Goal: Task Accomplishment & Management: Use online tool/utility

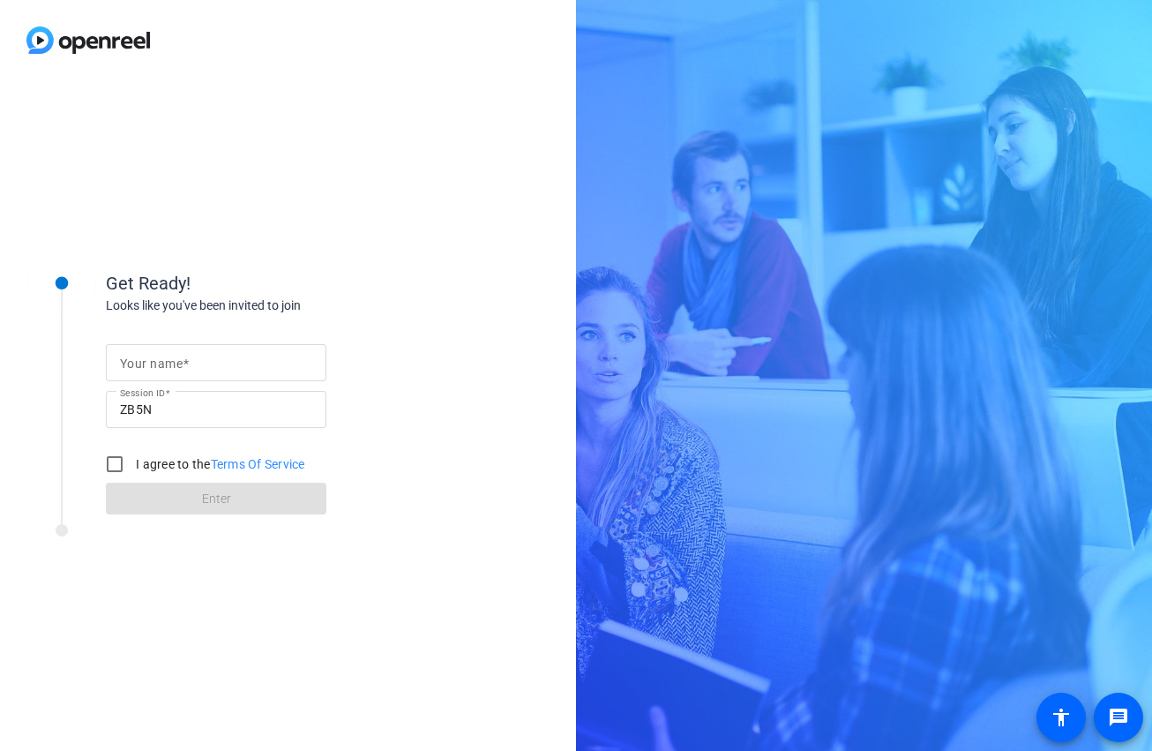
click at [191, 364] on input "Your name" at bounding box center [216, 362] width 192 height 21
type input "[PERSON_NAME]"
click at [114, 459] on input "I agree to the Terms Of Service" at bounding box center [114, 463] width 35 height 35
click at [153, 487] on form "Your name Buck Moore Session ID ZB5N I agree to the Terms Of Service Enter" at bounding box center [216, 424] width 221 height 180
click at [105, 472] on input "I agree to the Terms Of Service" at bounding box center [114, 463] width 35 height 35
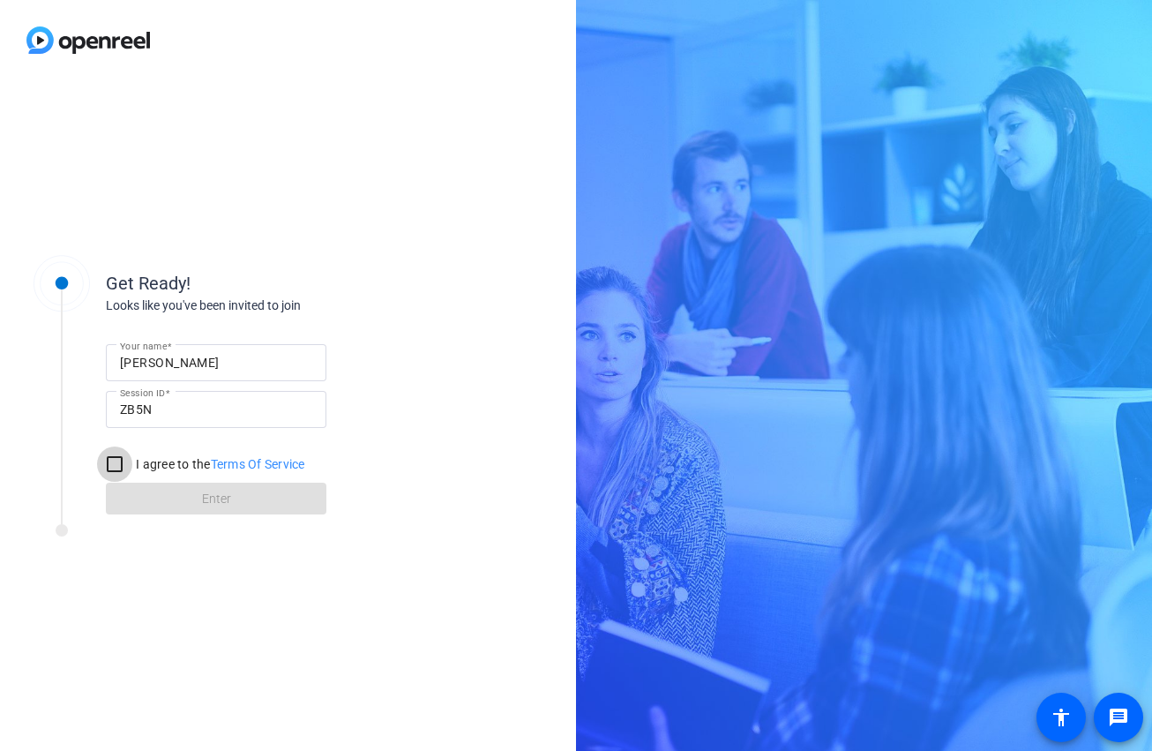
checkbox input "true"
click at [184, 504] on span at bounding box center [216, 498] width 221 height 42
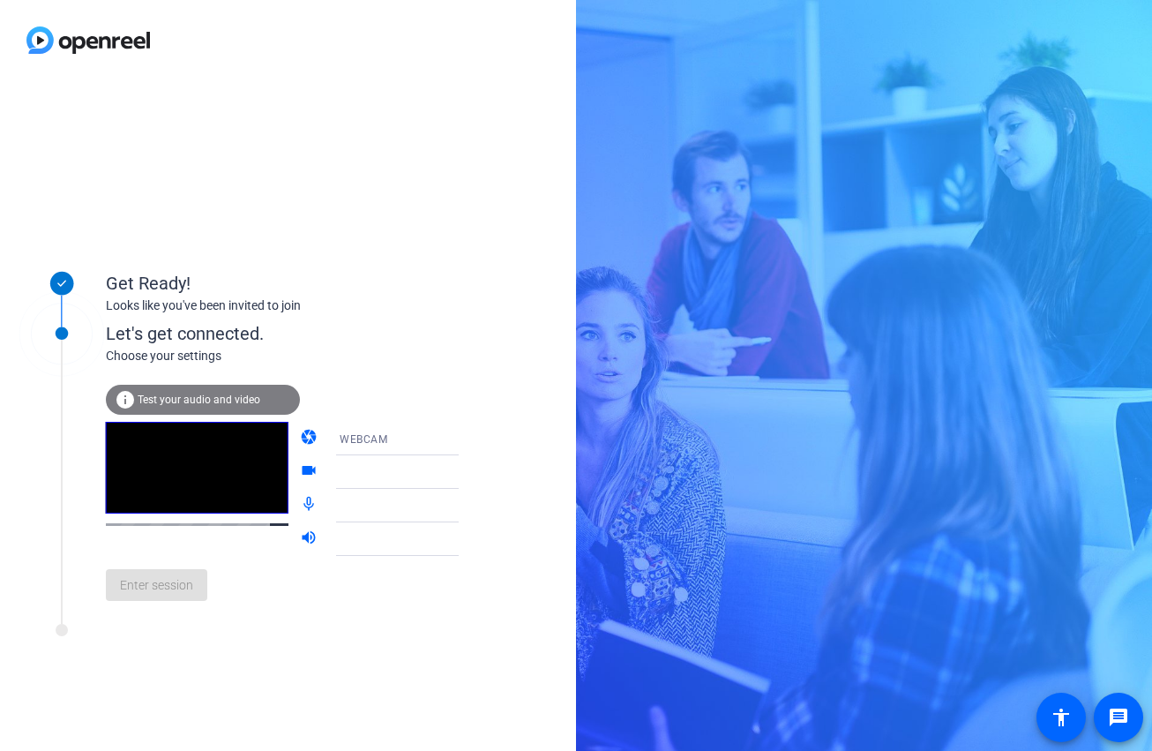
click at [472, 439] on icon at bounding box center [476, 439] width 9 height 4
click at [363, 471] on mat-option "WEBCAM" at bounding box center [383, 472] width 151 height 35
click at [407, 436] on div "WEBCAM" at bounding box center [405, 439] width 131 height 22
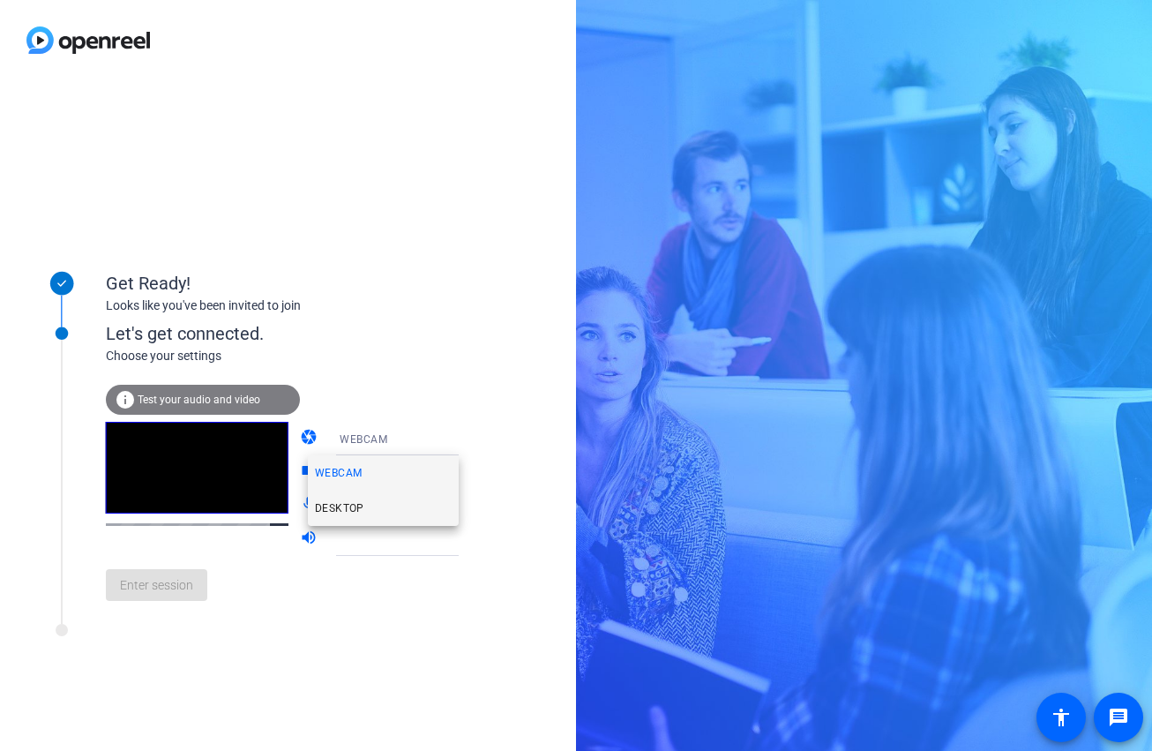
click at [387, 506] on mat-option "DESKTOP" at bounding box center [383, 508] width 151 height 35
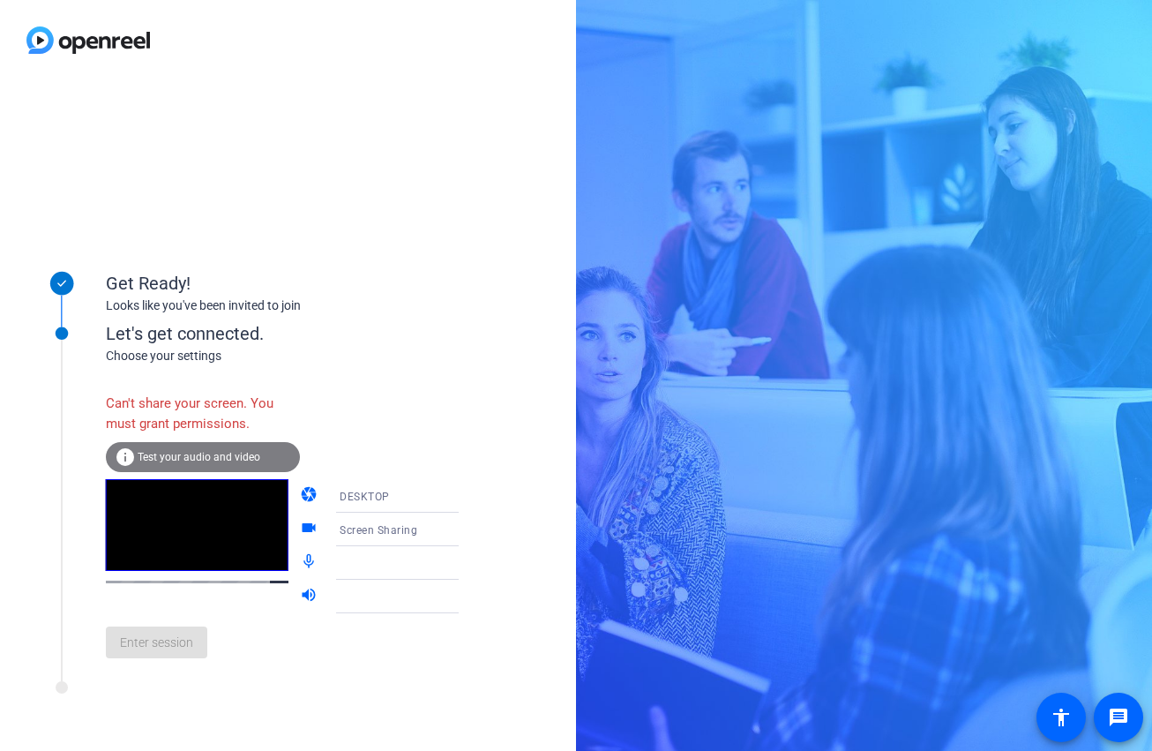
click at [404, 499] on div "DESKTOP" at bounding box center [405, 496] width 131 height 22
click at [391, 527] on mat-option "WEBCAM" at bounding box center [383, 530] width 151 height 35
click at [472, 529] on icon at bounding box center [476, 530] width 9 height 4
click at [397, 529] on div at bounding box center [405, 529] width 131 height 21
click at [239, 453] on span "Test your audio and video" at bounding box center [199, 457] width 123 height 12
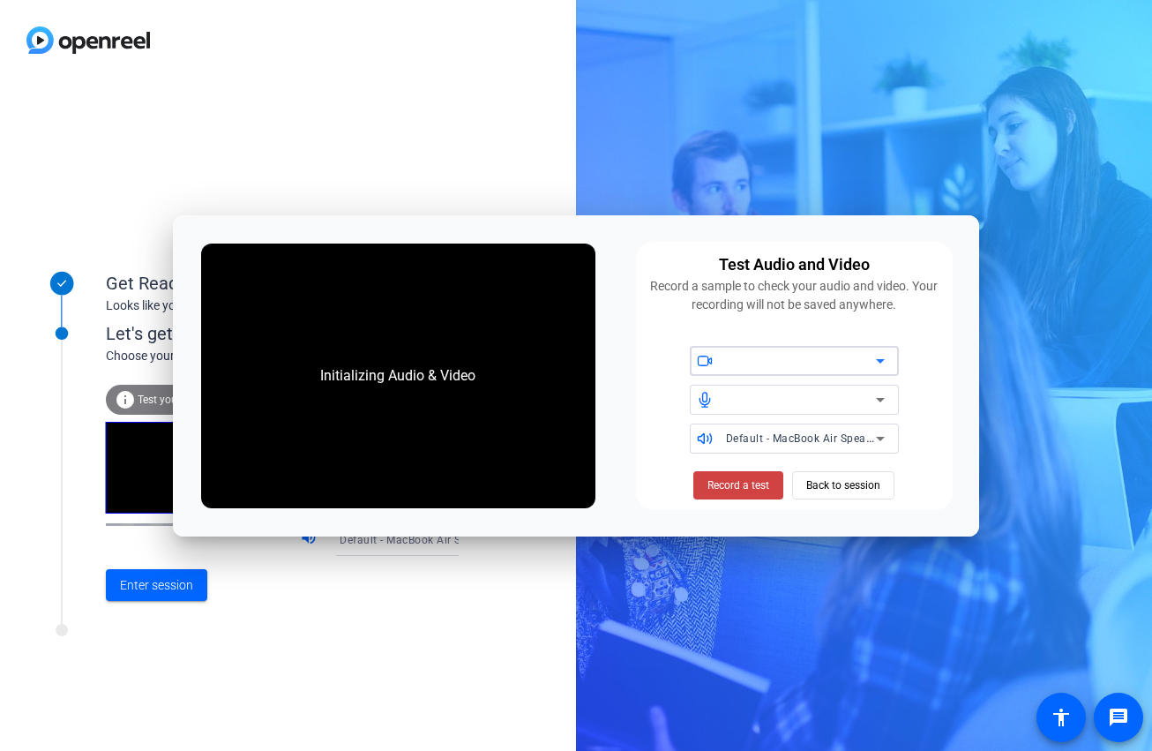
click at [852, 363] on div at bounding box center [801, 360] width 150 height 21
click at [794, 400] on div at bounding box center [801, 399] width 150 height 21
click at [851, 482] on span "Back to session" at bounding box center [843, 486] width 74 height 34
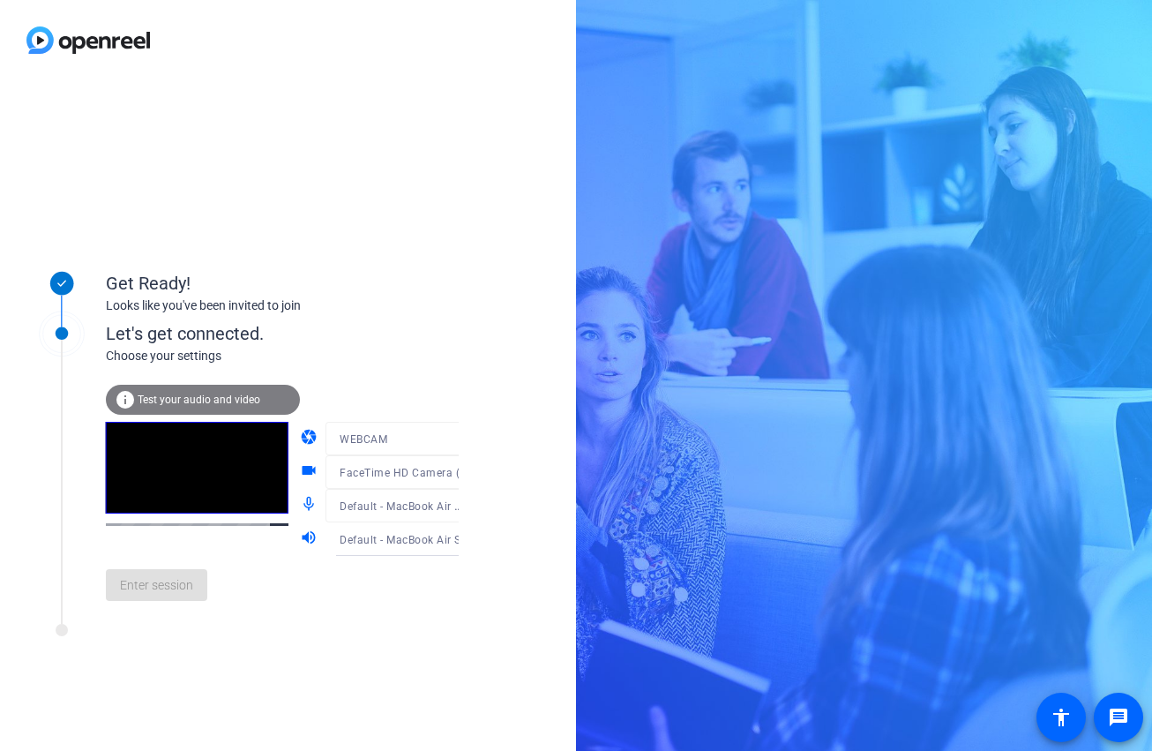
click at [399, 441] on mat-form-field "WEBCAM" at bounding box center [410, 439] width 169 height 34
click at [419, 498] on div at bounding box center [410, 498] width 169 height 19
click at [428, 503] on div at bounding box center [410, 498] width 169 height 19
click at [417, 534] on span "Default - MacBook Air Speakers (Built-in)" at bounding box center [444, 539] width 209 height 14
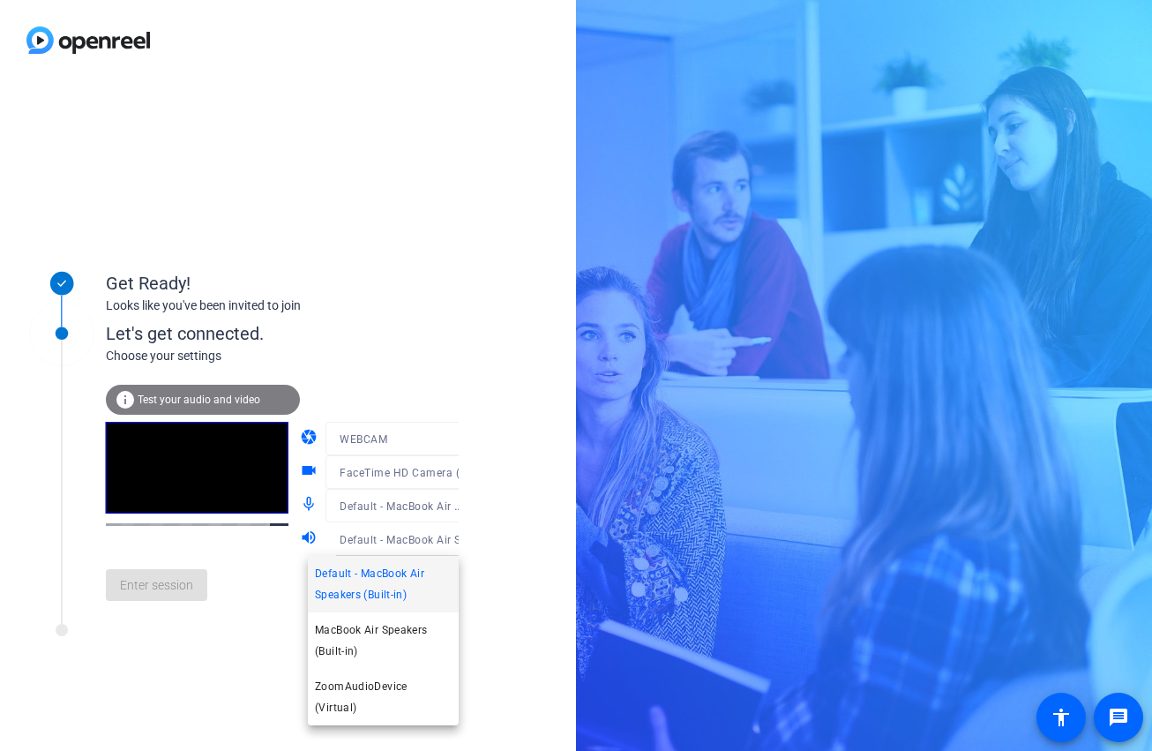
click at [469, 587] on div at bounding box center [576, 375] width 1152 height 751
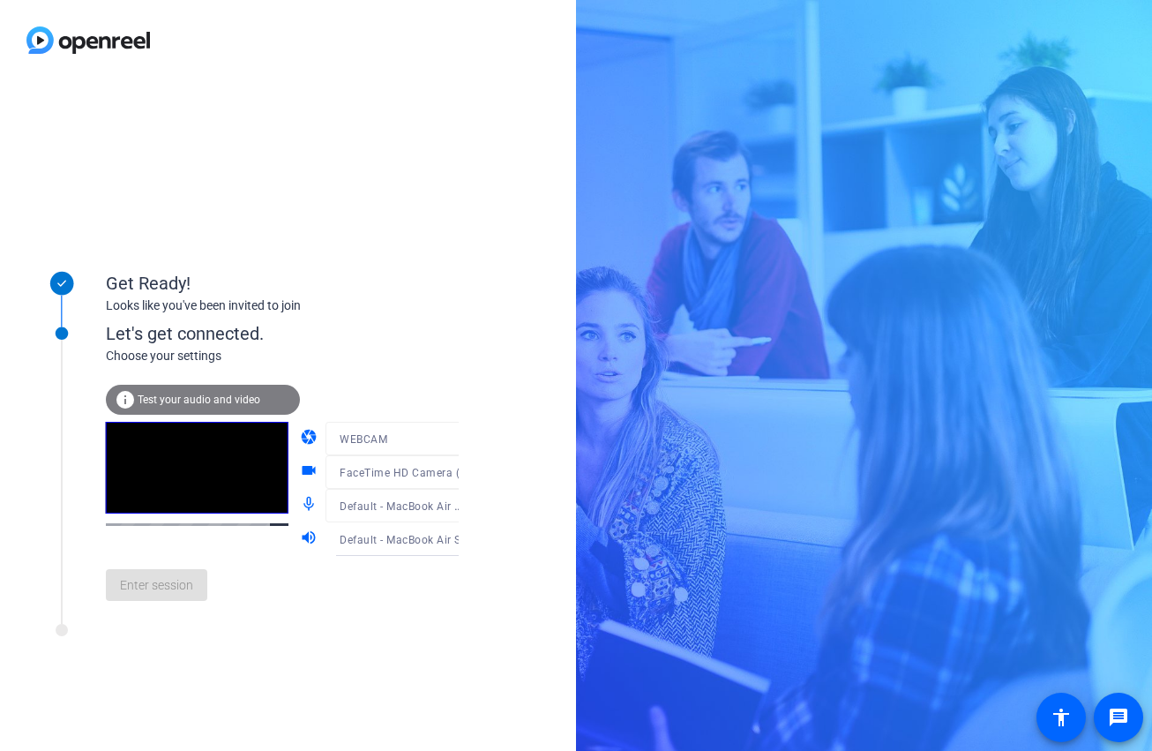
click at [381, 502] on div at bounding box center [410, 498] width 169 height 19
click at [197, 394] on span "Test your audio and video" at bounding box center [199, 400] width 123 height 12
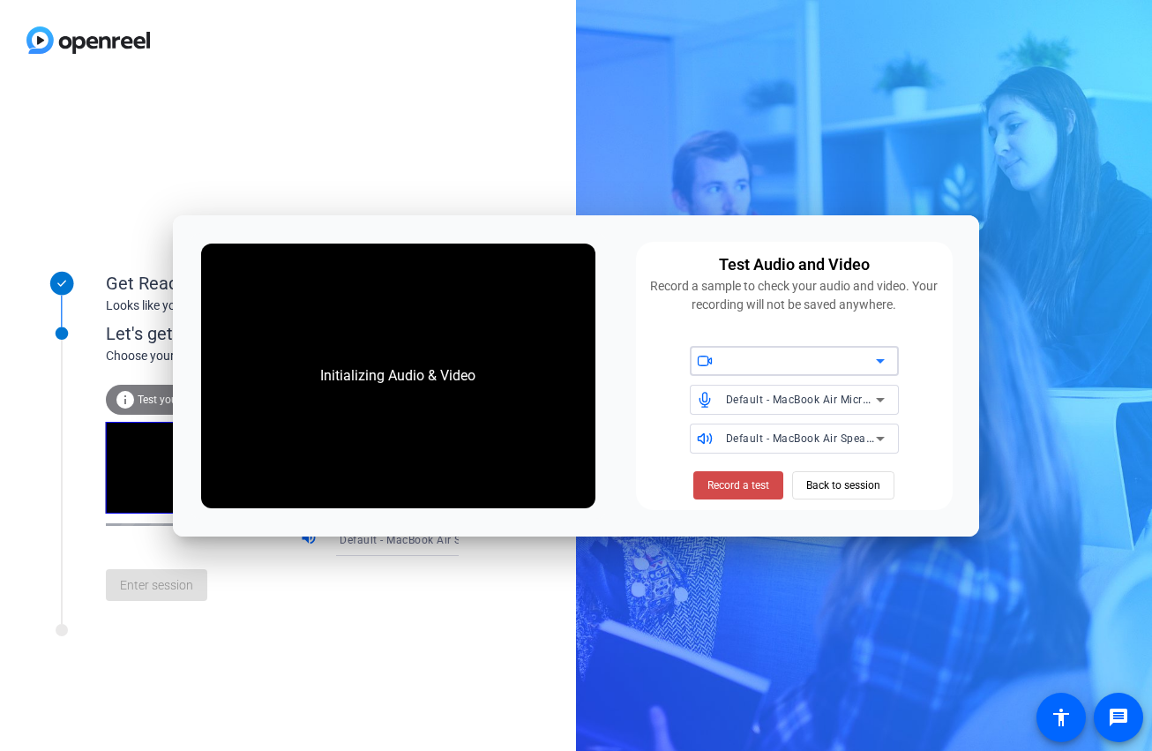
click at [735, 491] on span "Record a test" at bounding box center [739, 485] width 62 height 16
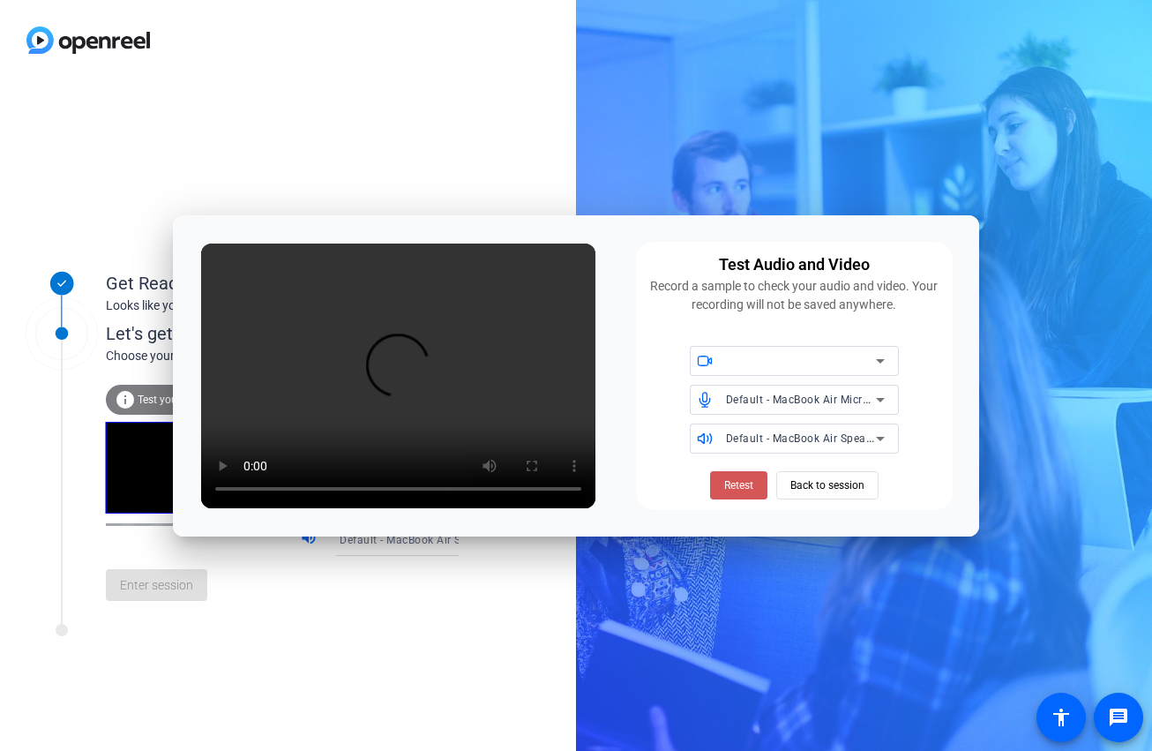
click at [735, 491] on span "Retest" at bounding box center [738, 485] width 29 height 16
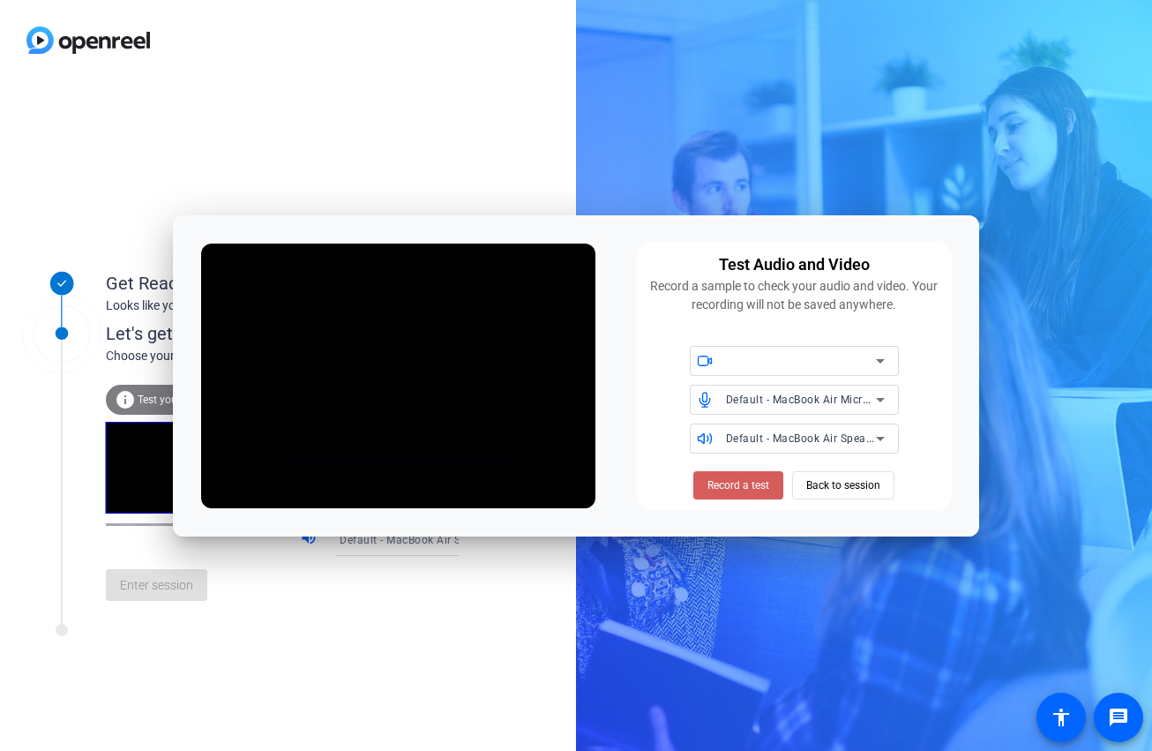
click at [745, 479] on span "Record a test" at bounding box center [739, 485] width 62 height 16
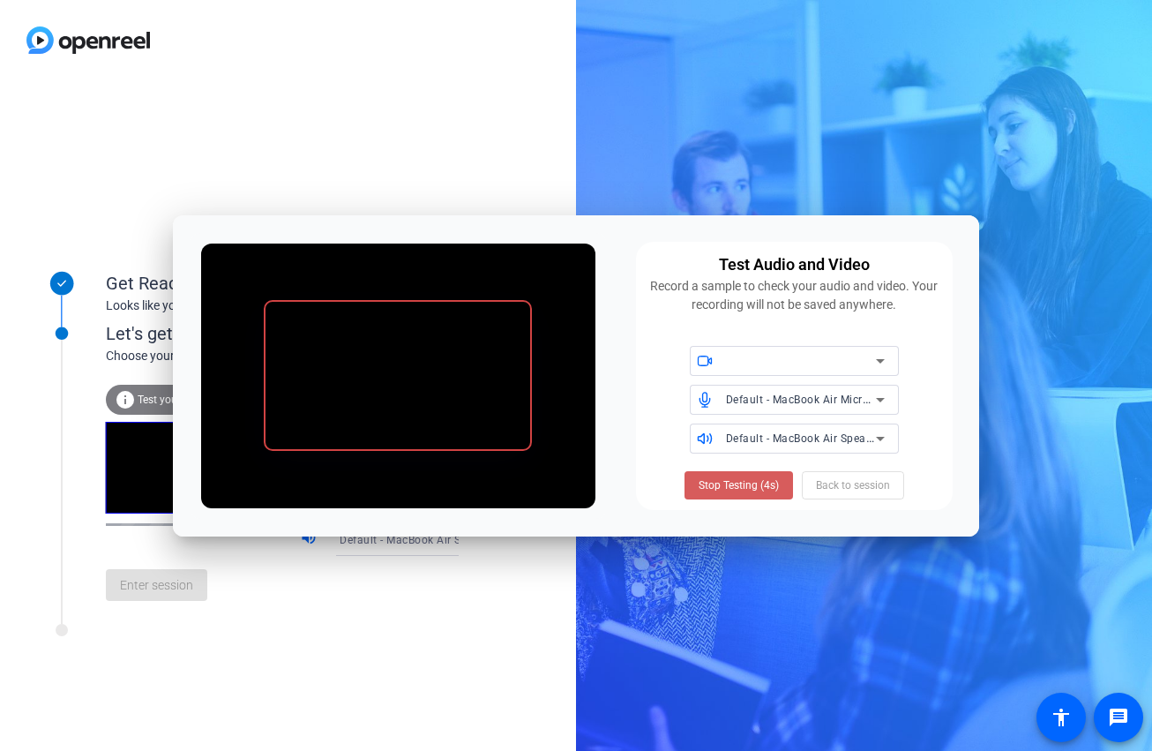
click at [748, 480] on span "Stop Testing (4s)" at bounding box center [739, 485] width 80 height 16
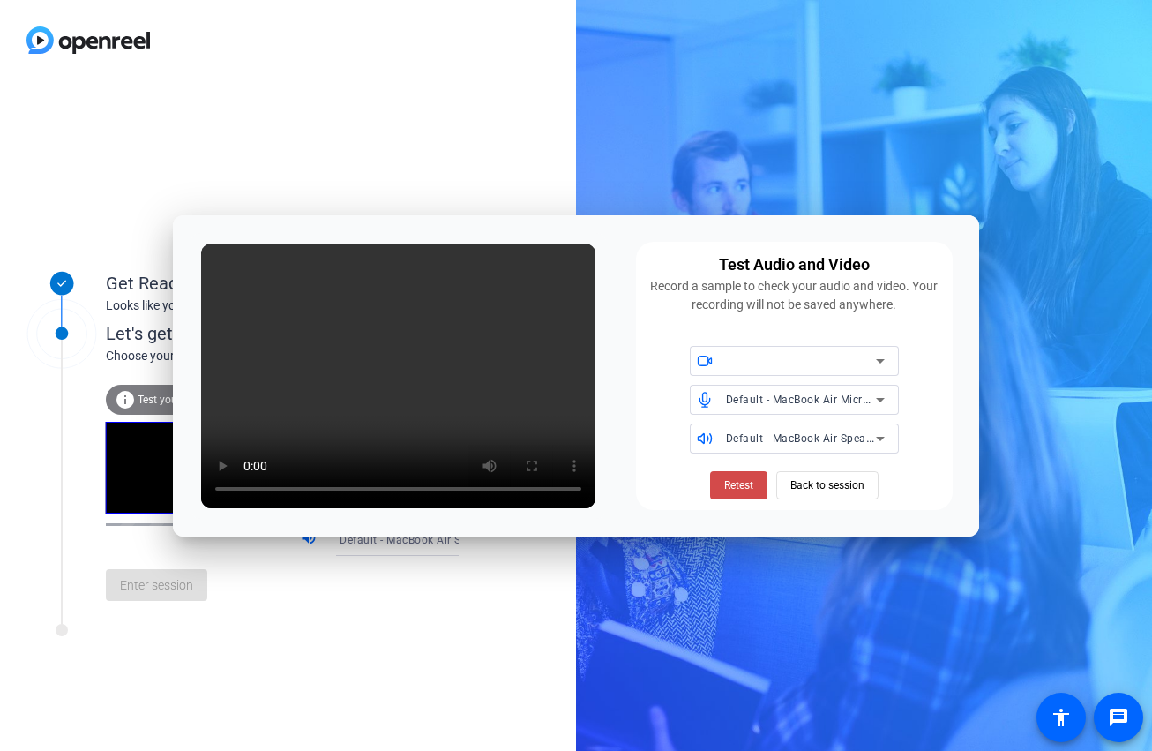
click at [765, 479] on span at bounding box center [738, 485] width 57 height 42
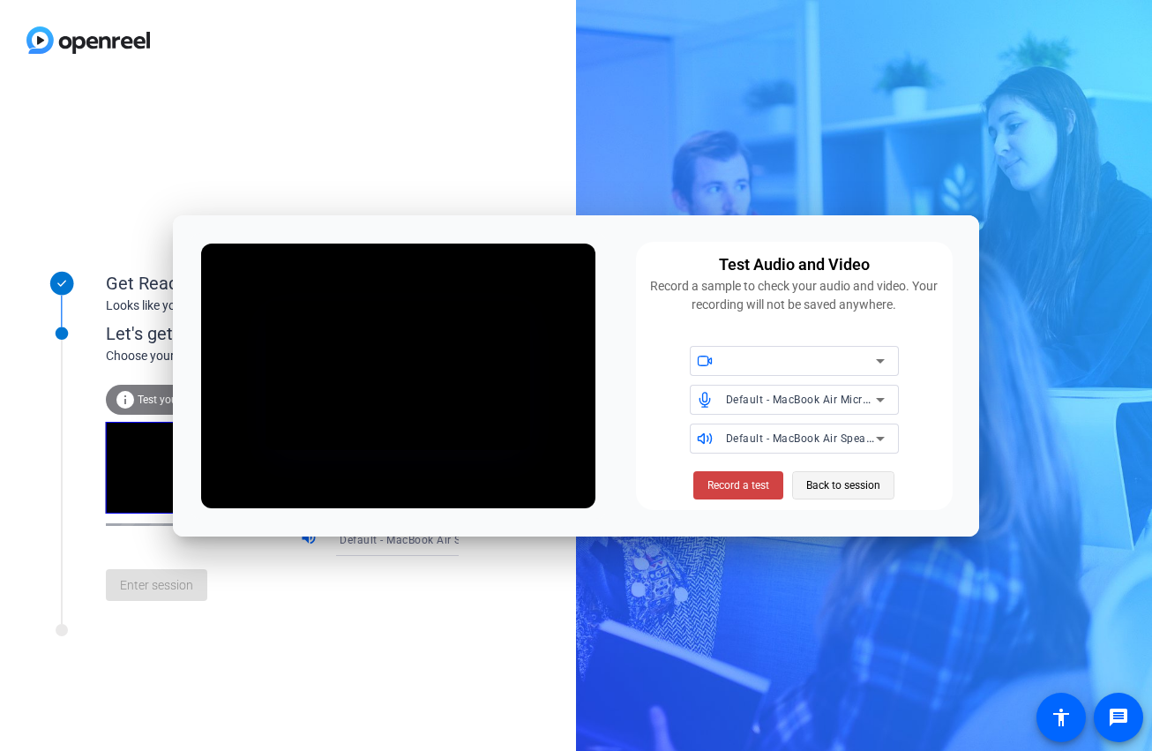
click at [866, 491] on span "Back to session" at bounding box center [843, 486] width 74 height 34
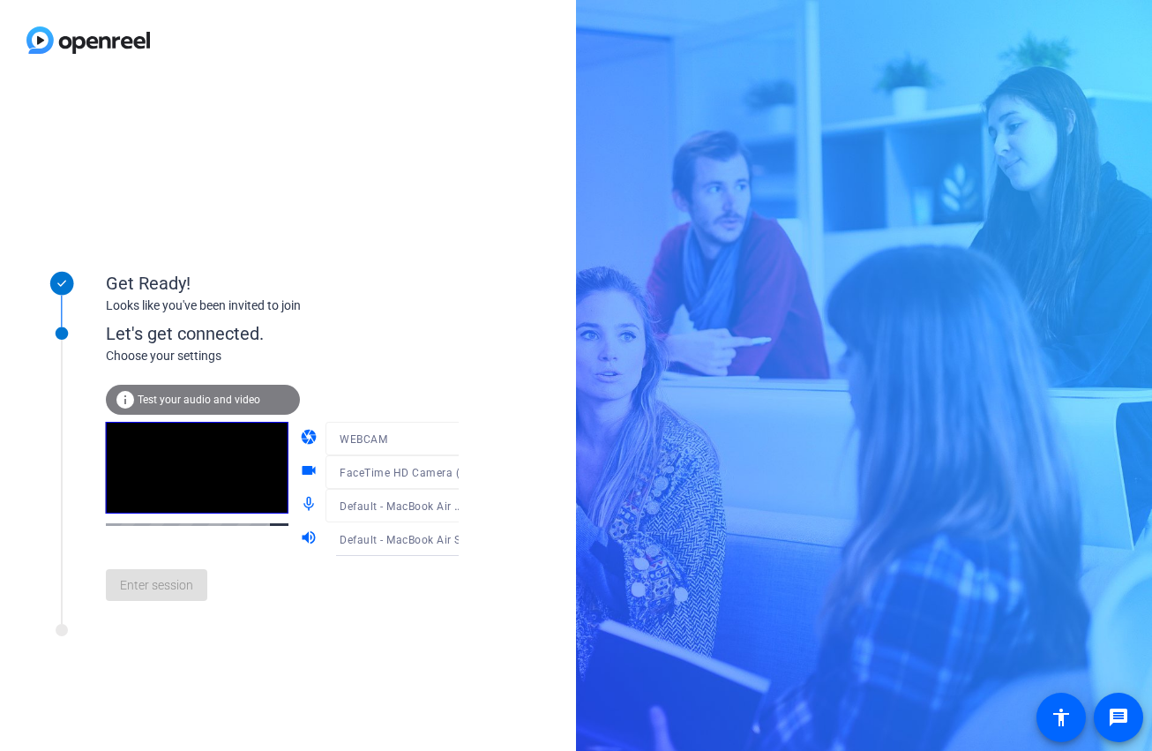
click at [258, 392] on div "info Test your audio and video" at bounding box center [203, 400] width 194 height 30
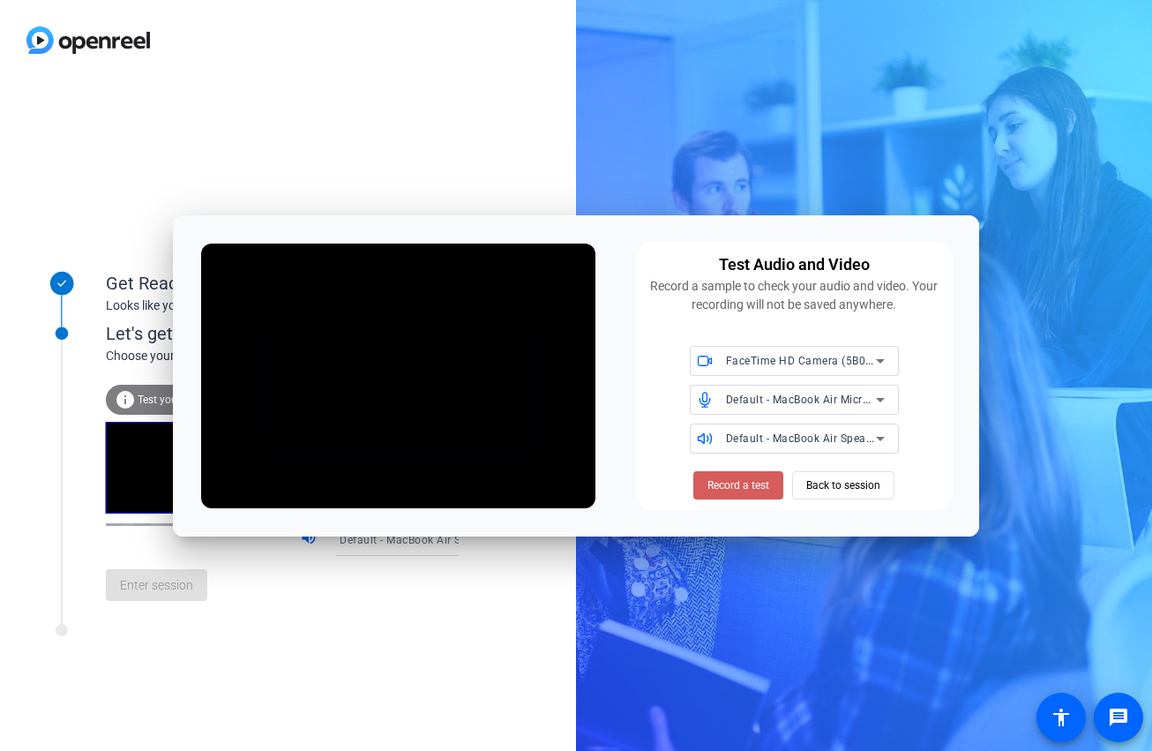
click at [747, 493] on span at bounding box center [739, 485] width 90 height 42
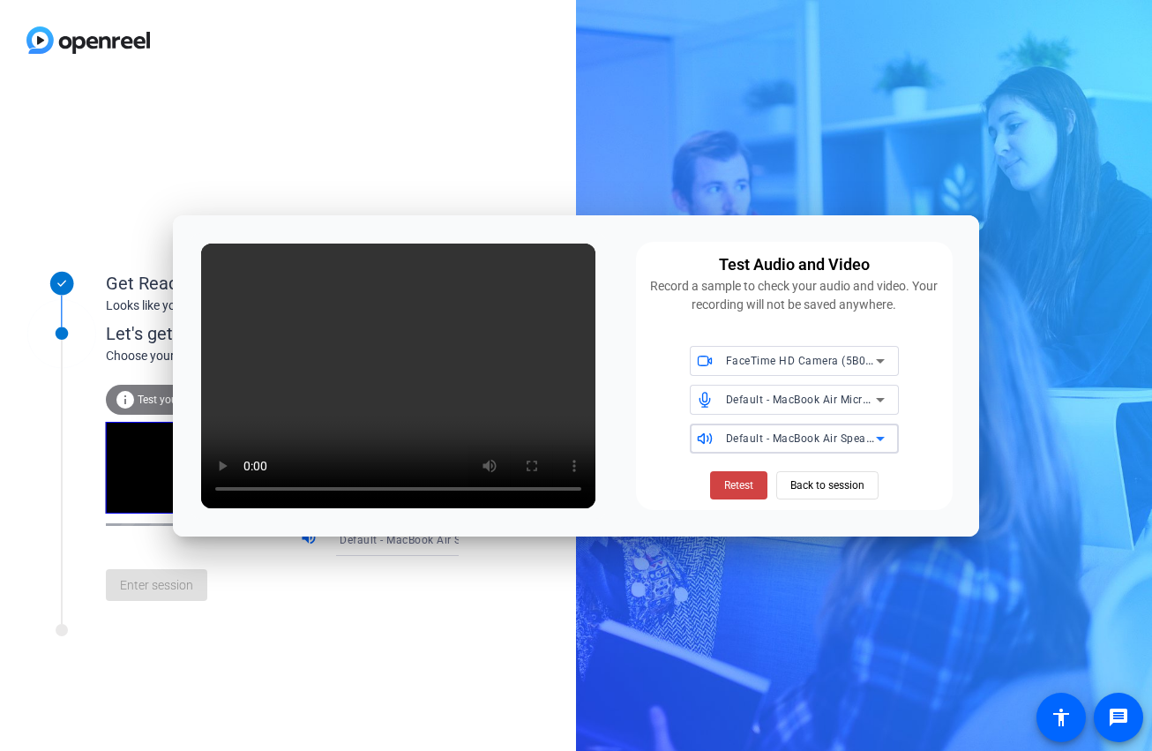
click at [881, 434] on icon at bounding box center [880, 438] width 21 height 21
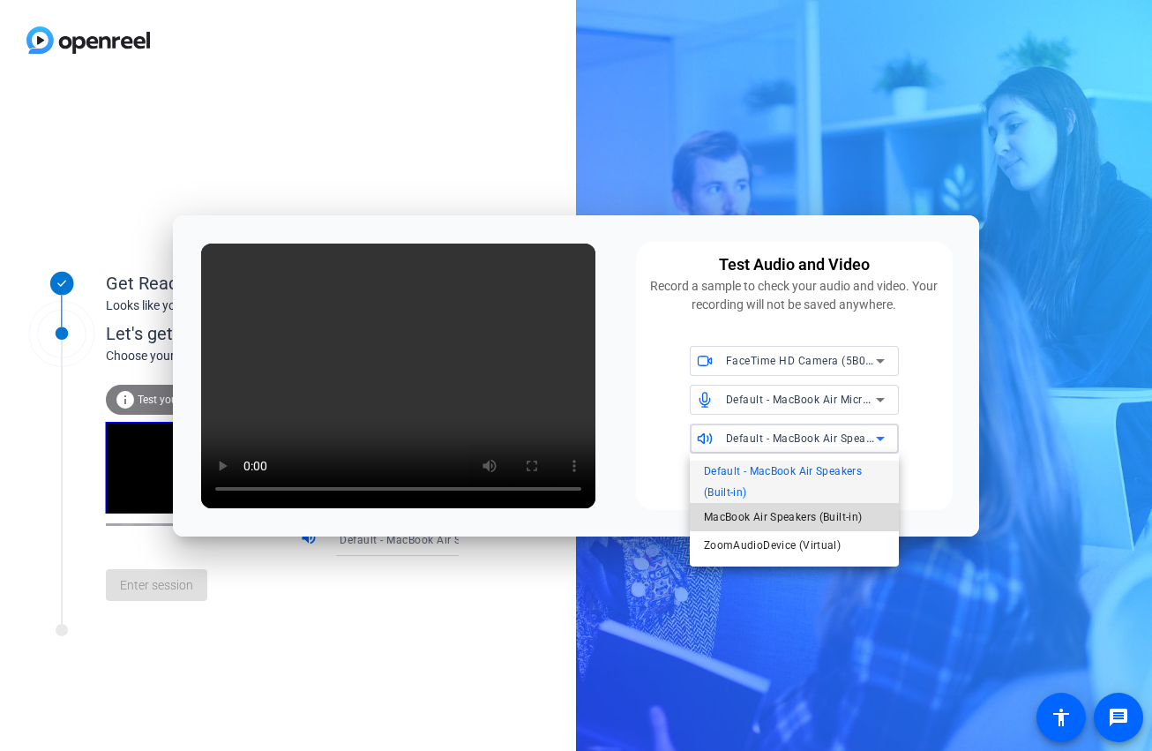
click at [846, 507] on span "MacBook Air Speakers (Built-in)" at bounding box center [783, 516] width 159 height 21
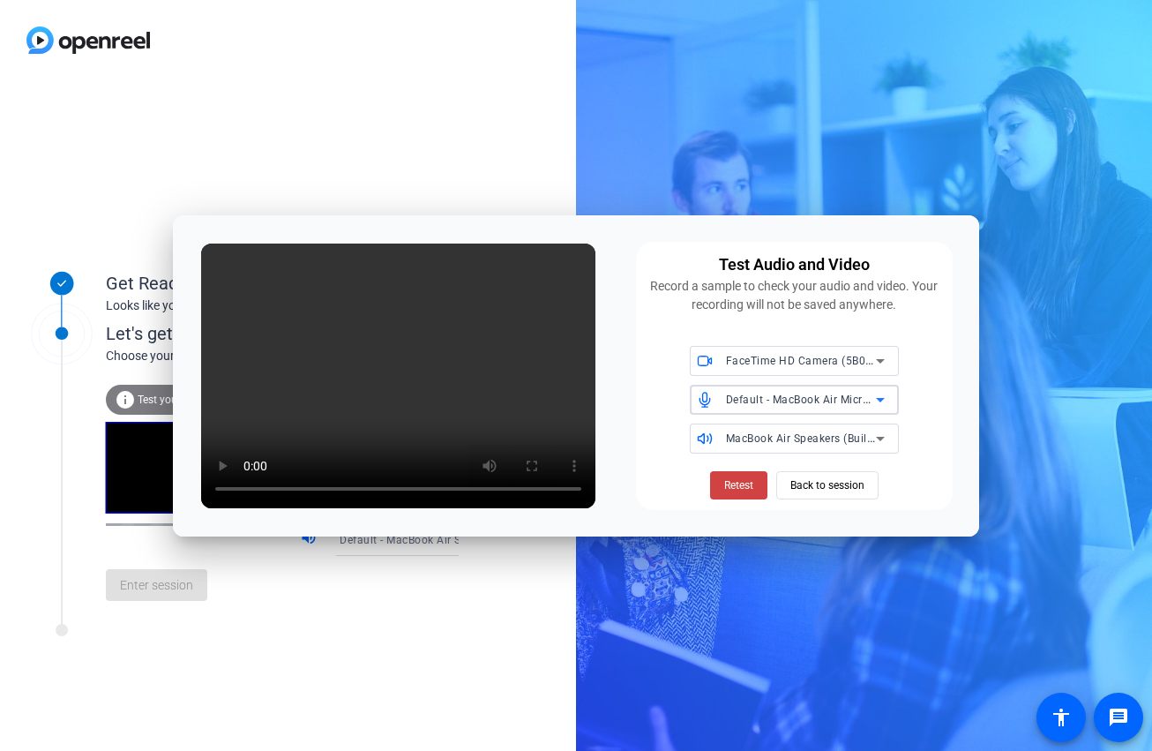
click at [829, 401] on span "Default - MacBook Air Microphone (Built-in)" at bounding box center [837, 399] width 223 height 14
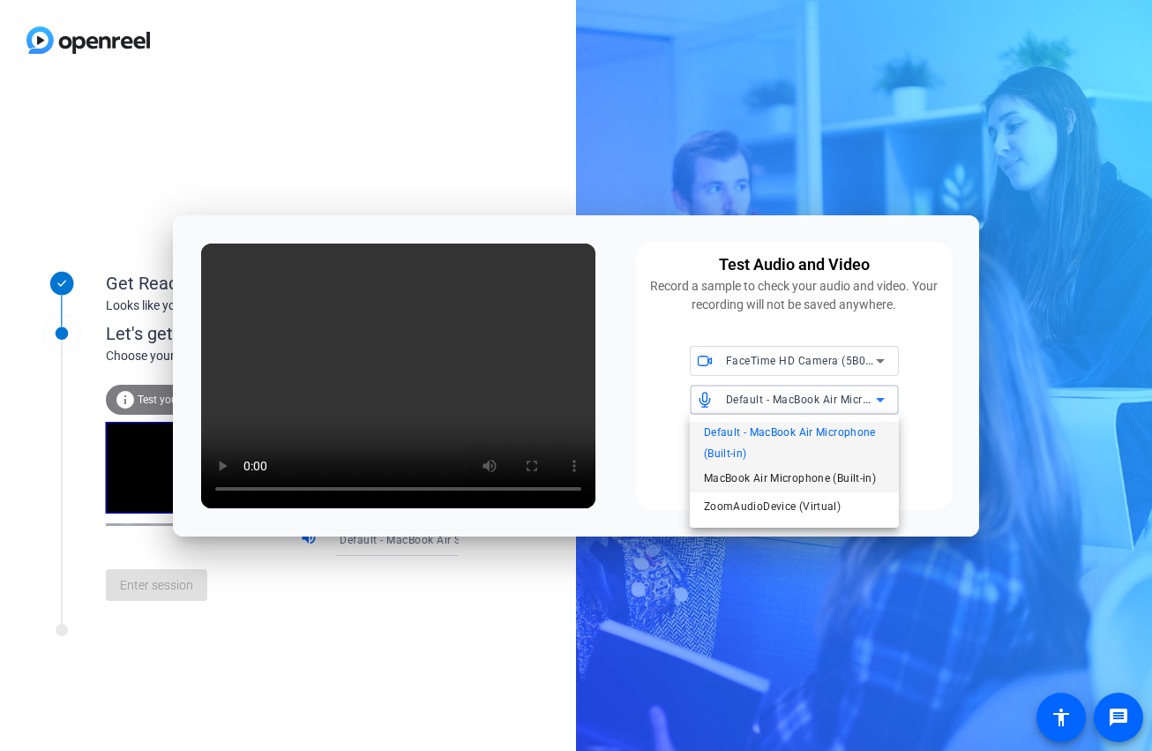
click at [809, 474] on span "MacBook Air Microphone (Built-in)" at bounding box center [790, 478] width 172 height 21
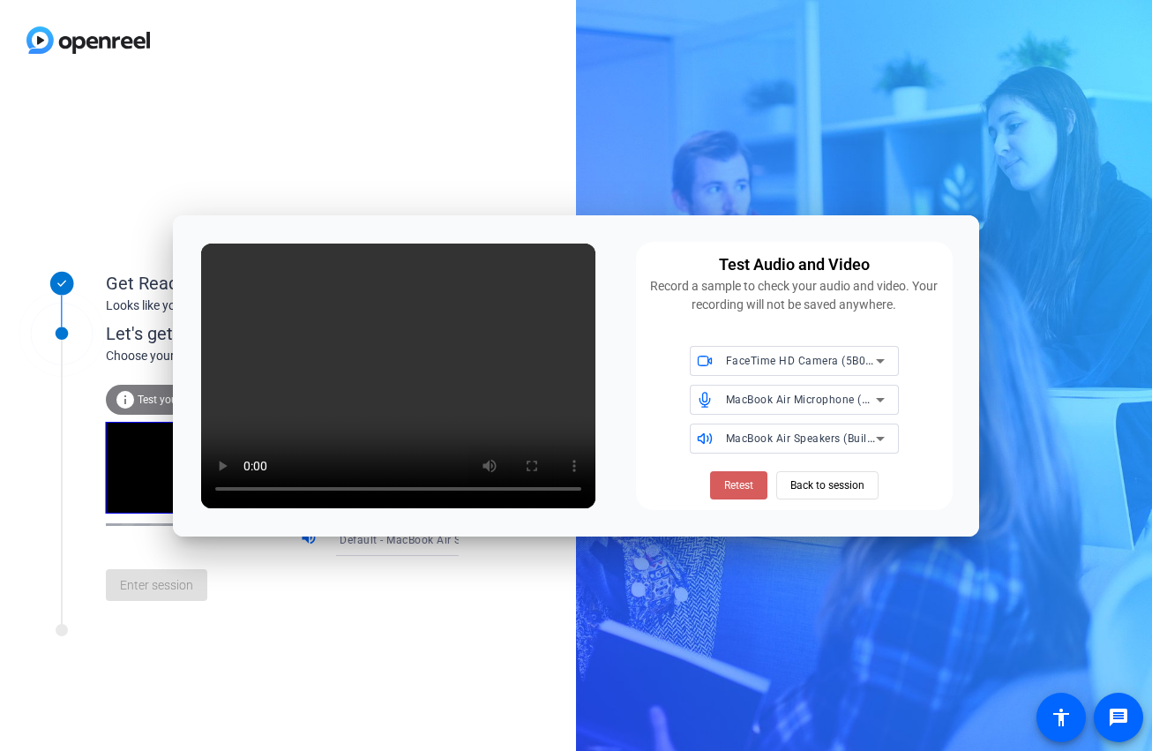
click at [745, 480] on span "Retest" at bounding box center [738, 485] width 29 height 16
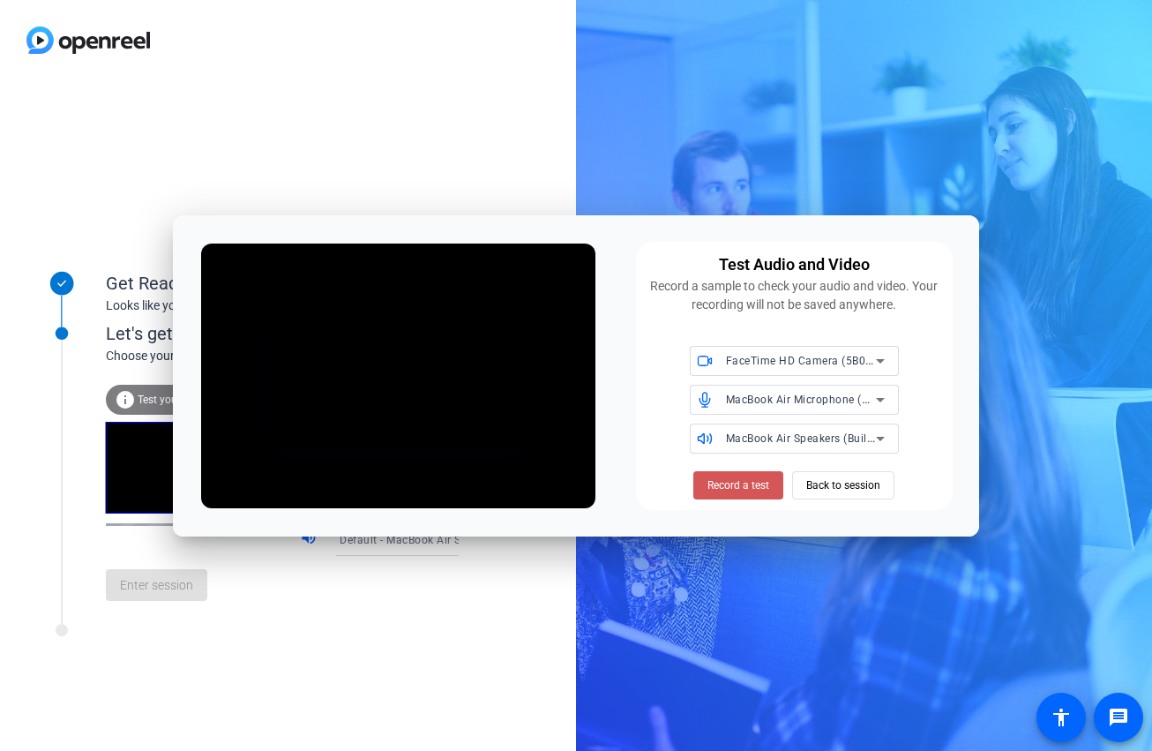
click at [745, 480] on span "Record a test" at bounding box center [739, 485] width 62 height 16
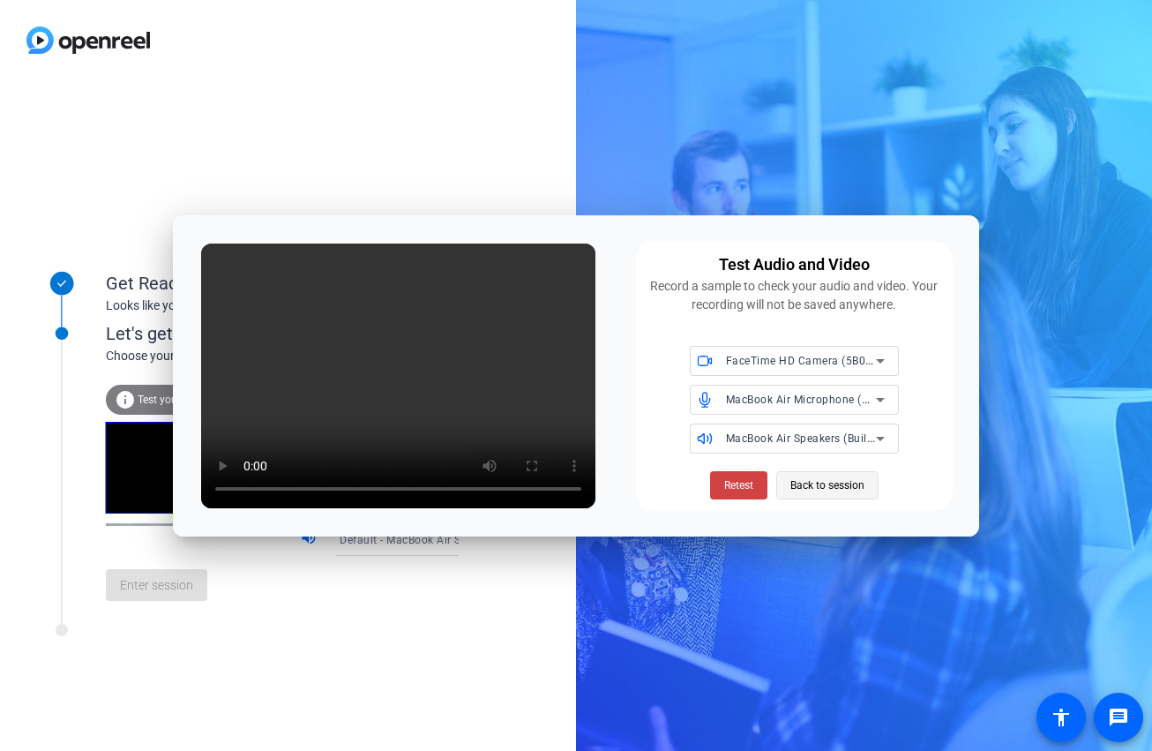
click at [804, 484] on span "Back to session" at bounding box center [828, 486] width 74 height 34
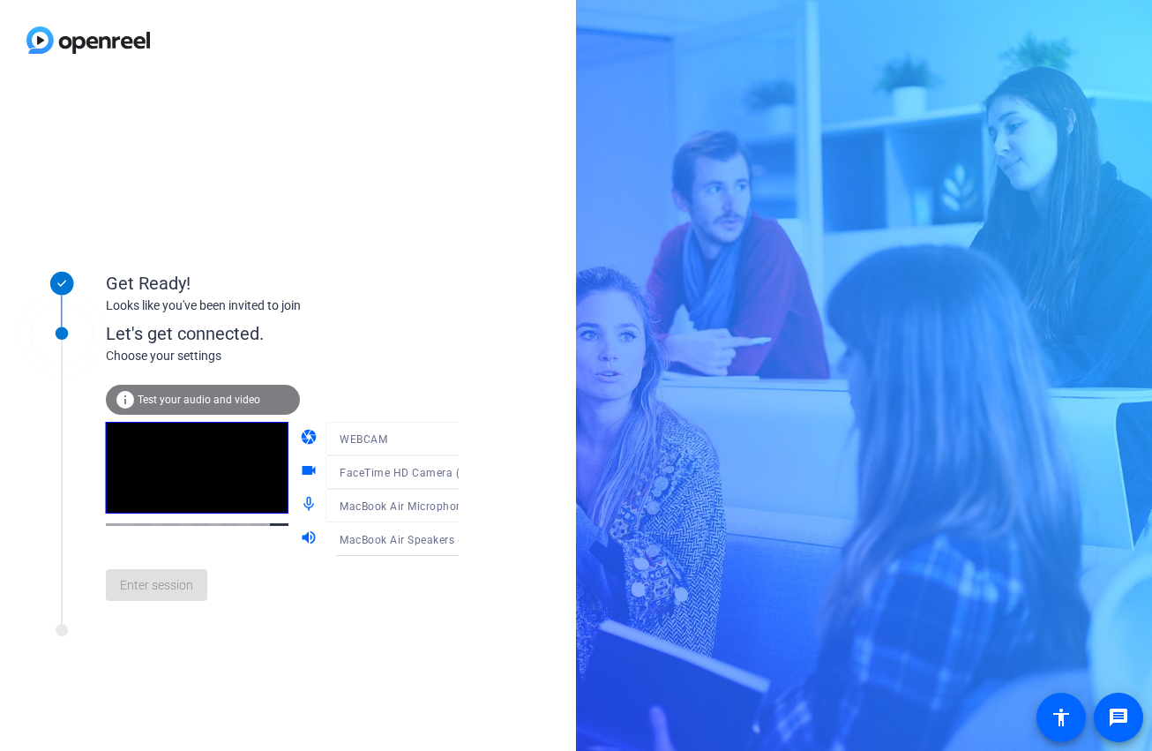
click at [340, 656] on div "Get Ready! Looks like you've been invited to join Let's get connected. Choose y…" at bounding box center [288, 415] width 576 height 671
click at [236, 399] on span "Test your audio and video" at bounding box center [199, 400] width 123 height 12
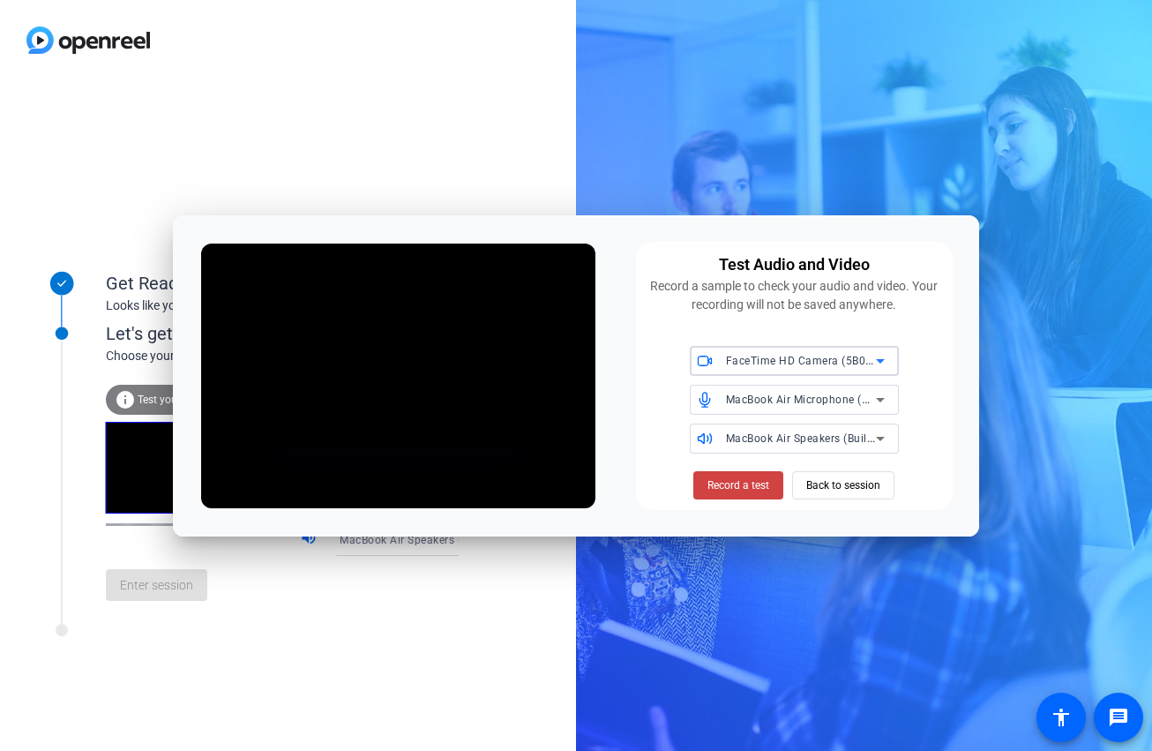
click at [858, 366] on span "FaceTime HD Camera (5B00:3AA6)" at bounding box center [817, 360] width 182 height 14
click at [852, 442] on div at bounding box center [576, 375] width 1152 height 751
click at [810, 401] on span "MacBook Air Microphone (Built-in)" at bounding box center [814, 399] width 176 height 14
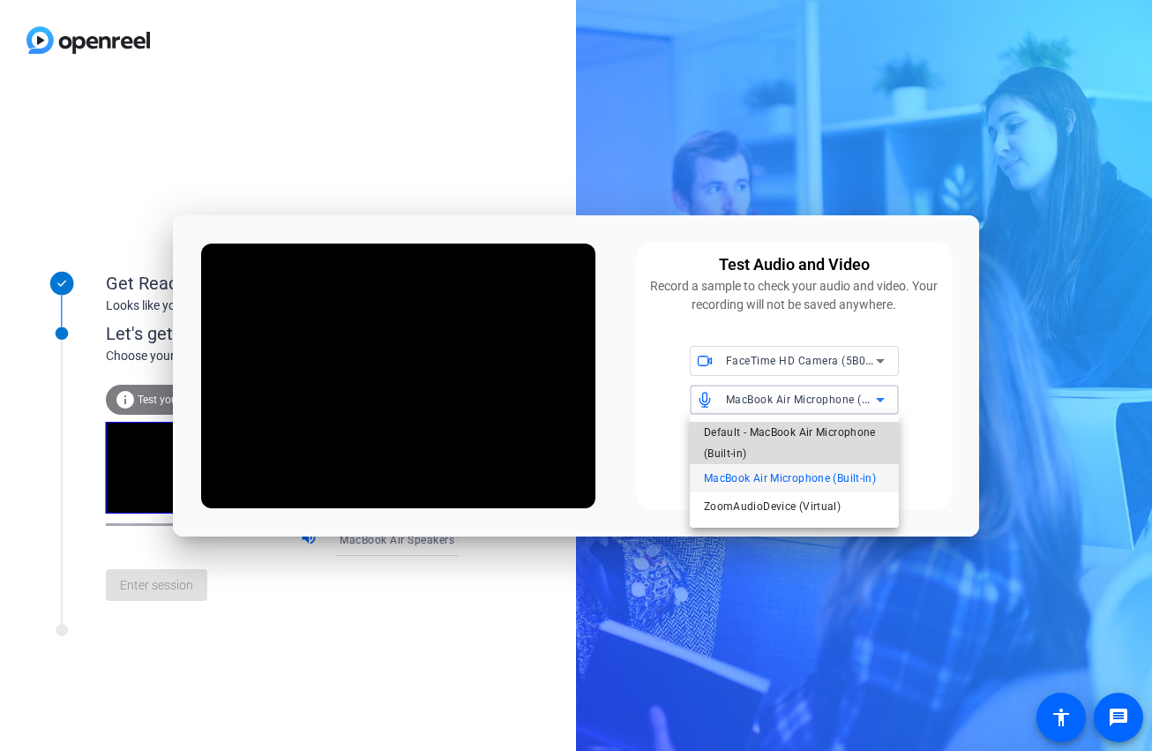
click at [795, 429] on span "Default - MacBook Air Microphone (Built-in)" at bounding box center [794, 443] width 181 height 42
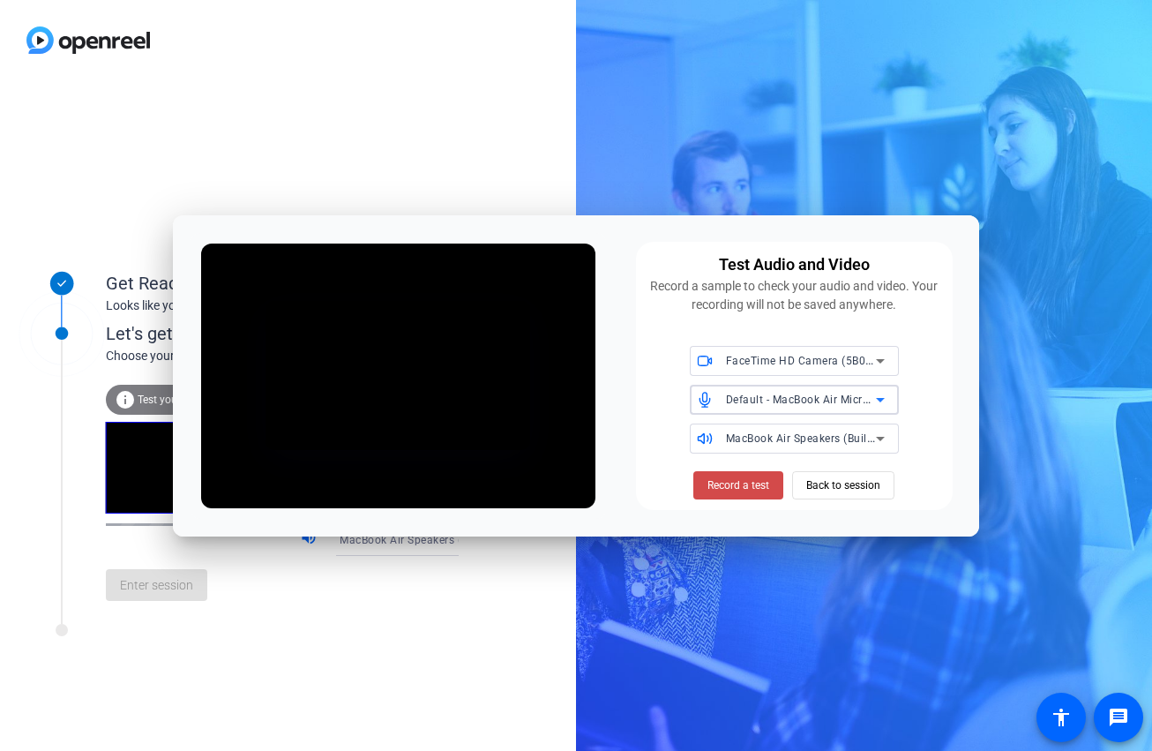
click at [747, 477] on span "Record a test" at bounding box center [739, 485] width 62 height 16
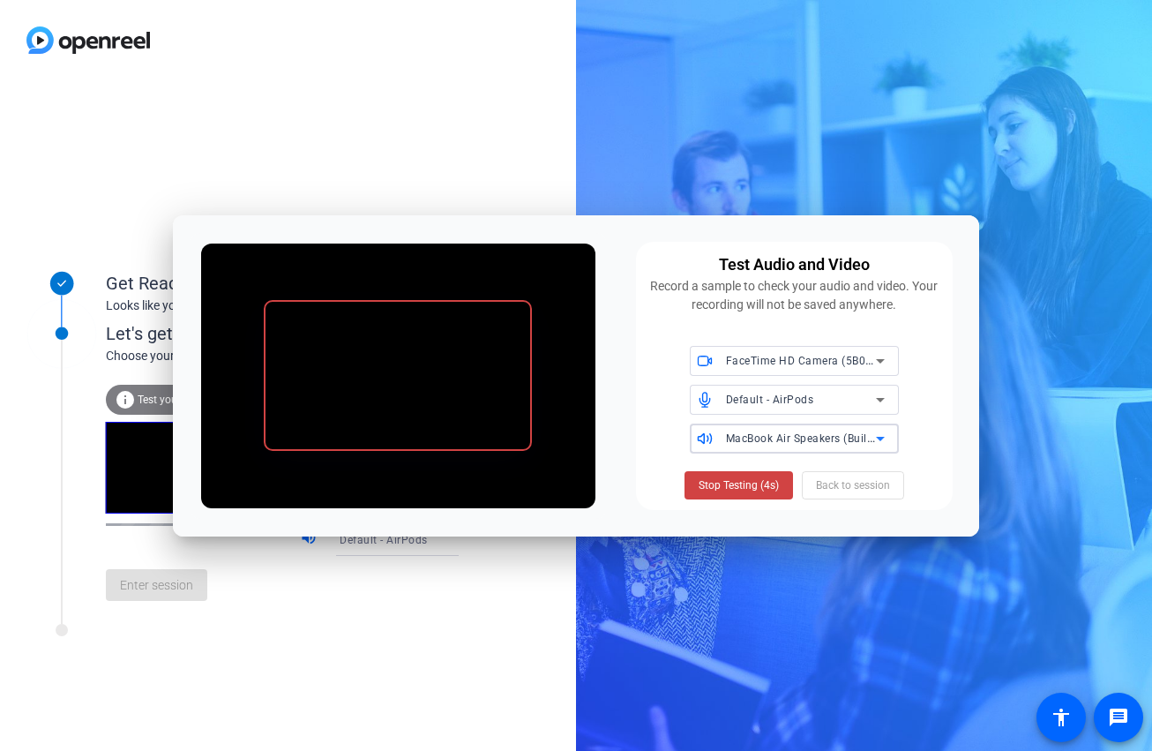
click at [832, 439] on span "MacBook Air Speakers (Built-in)" at bounding box center [807, 438] width 162 height 14
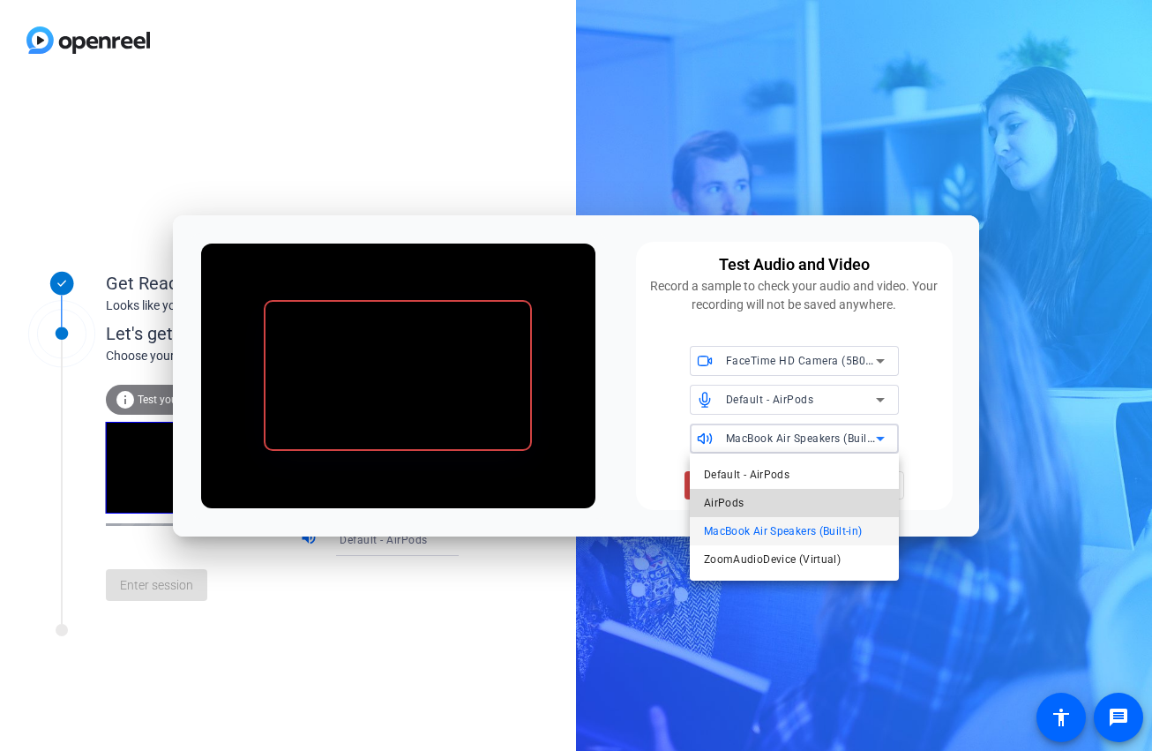
click at [805, 509] on mat-option "AirPods" at bounding box center [794, 503] width 209 height 28
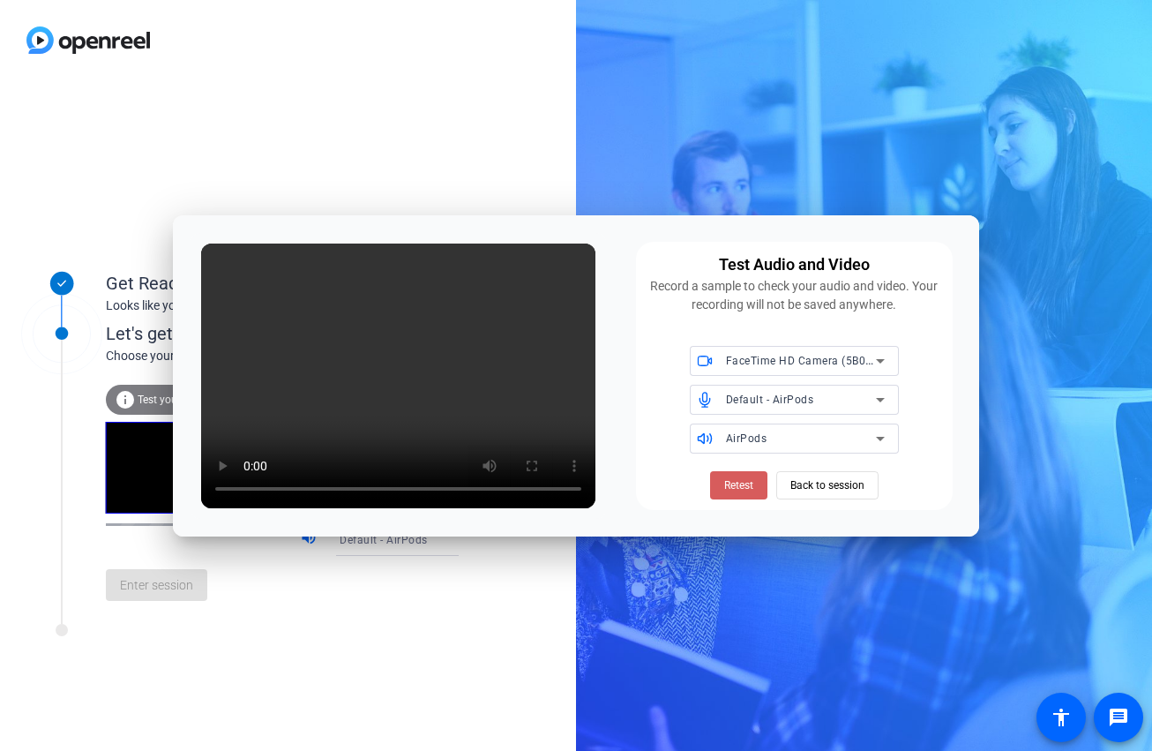
click at [743, 480] on span "Retest" at bounding box center [738, 485] width 29 height 16
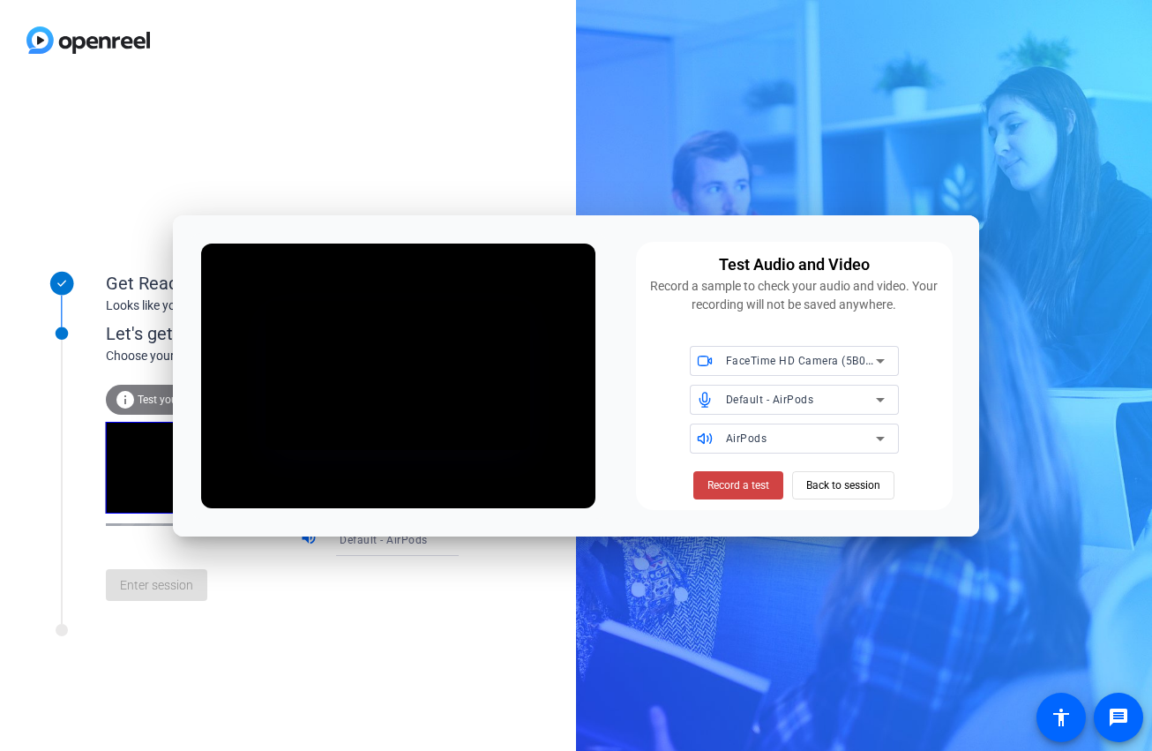
click at [743, 480] on span "Record a test" at bounding box center [739, 485] width 62 height 16
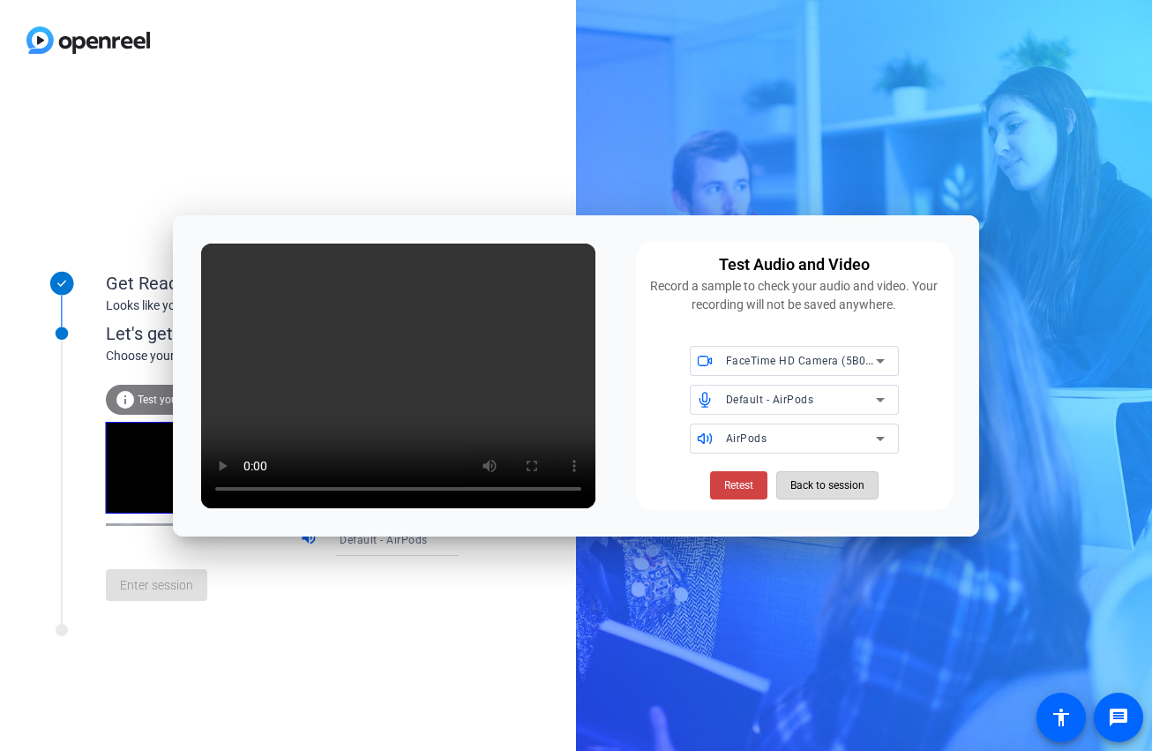
click at [815, 484] on span "Back to session" at bounding box center [828, 486] width 74 height 34
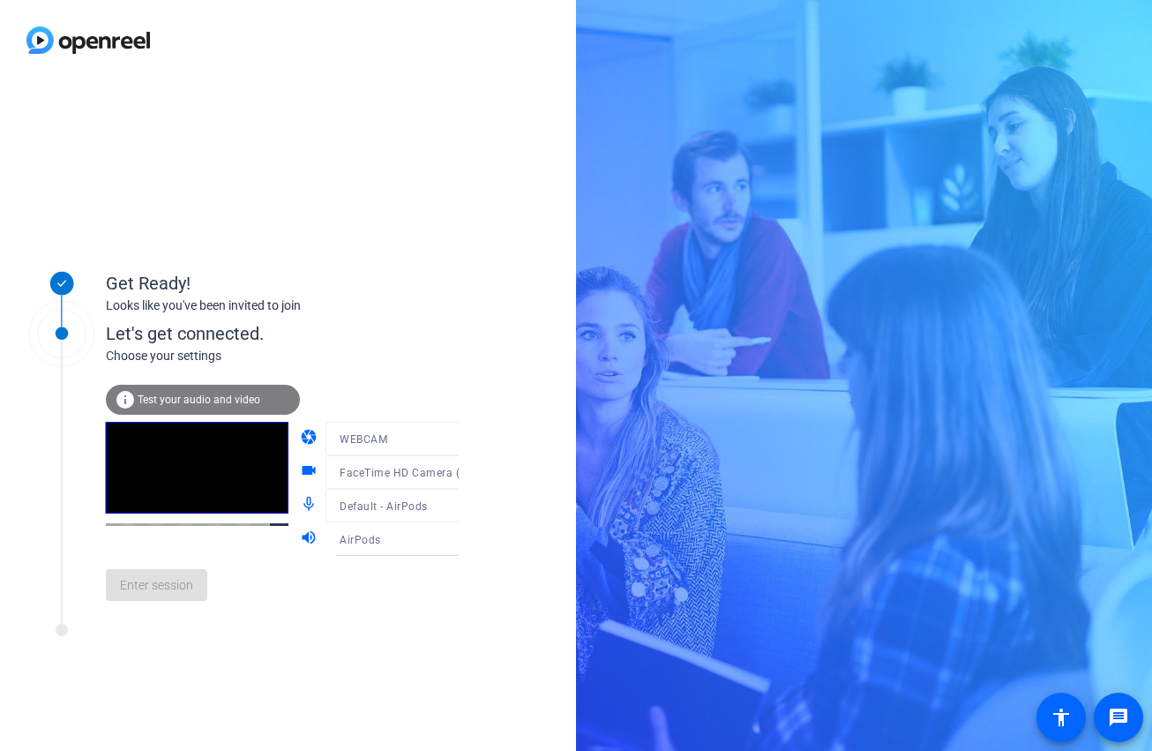
click at [184, 572] on div "Enter session" at bounding box center [300, 585] width 389 height 58
click at [1053, 717] on mat-icon "accessibility" at bounding box center [1061, 717] width 21 height 21
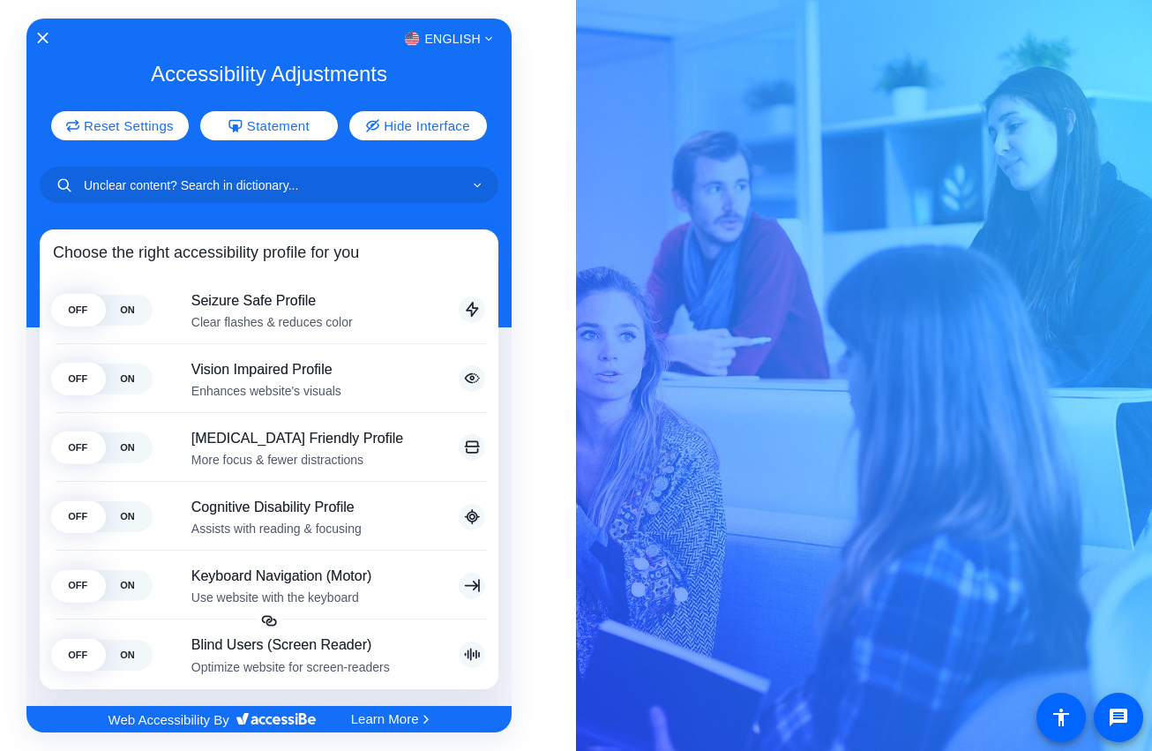
drag, startPoint x: 863, startPoint y: 653, endPoint x: 349, endPoint y: 170, distance: 704.7
click at [353, 175] on div "English Accessibility Adjustments Reset Settings Statement Hide Interface Choos…" at bounding box center [576, 375] width 1152 height 751
click at [41, 36] on icon "Close Accessibility Interface" at bounding box center [43, 38] width 12 height 12
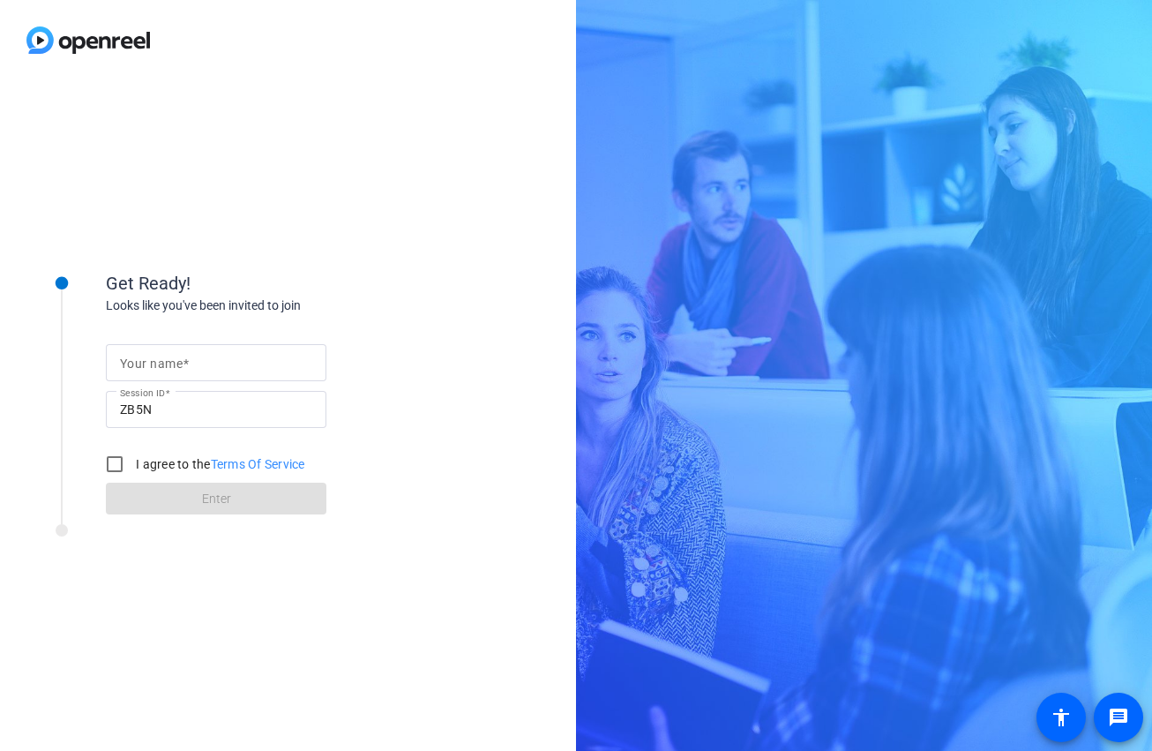
click at [165, 368] on mat-label "Your name" at bounding box center [151, 363] width 63 height 14
click at [165, 368] on input "Your name" at bounding box center [216, 362] width 192 height 21
type input "[PERSON_NAME]"
click at [116, 462] on input "I agree to the Terms Of Service" at bounding box center [114, 463] width 35 height 35
click at [252, 460] on link "Terms Of Service" at bounding box center [258, 464] width 94 height 14
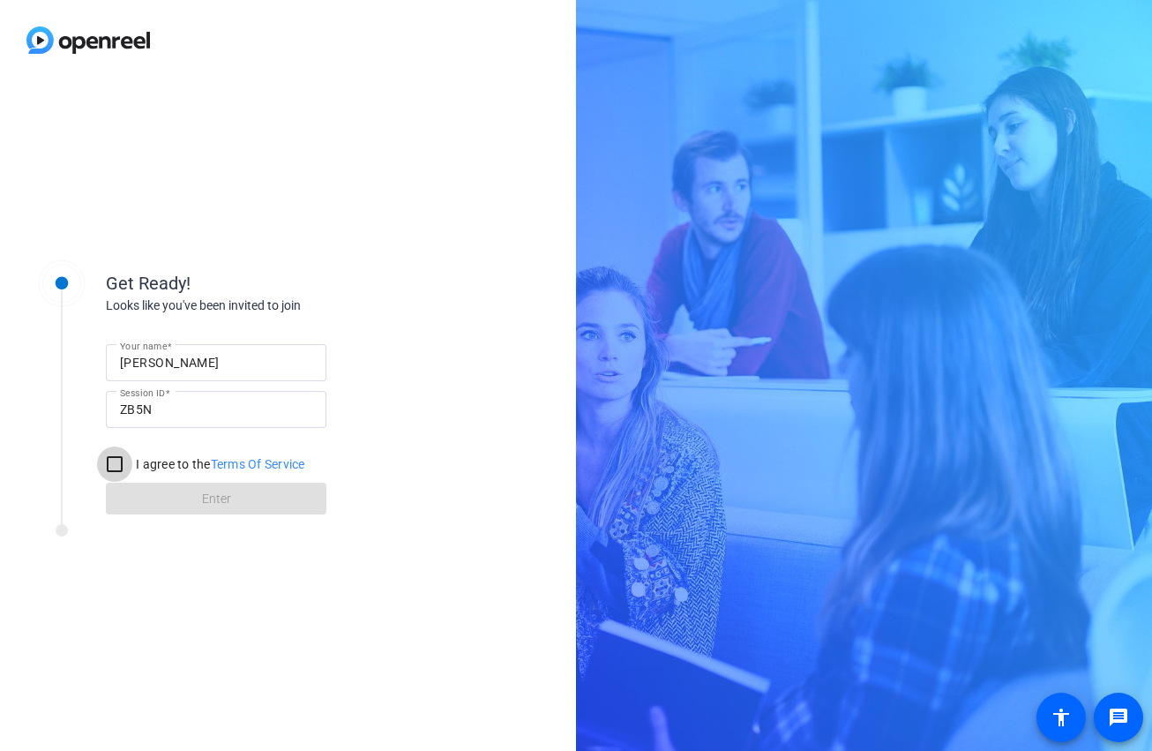
click at [110, 468] on input "I agree to the Terms Of Service" at bounding box center [114, 463] width 35 height 35
checkbox input "true"
click at [164, 500] on span at bounding box center [216, 498] width 221 height 42
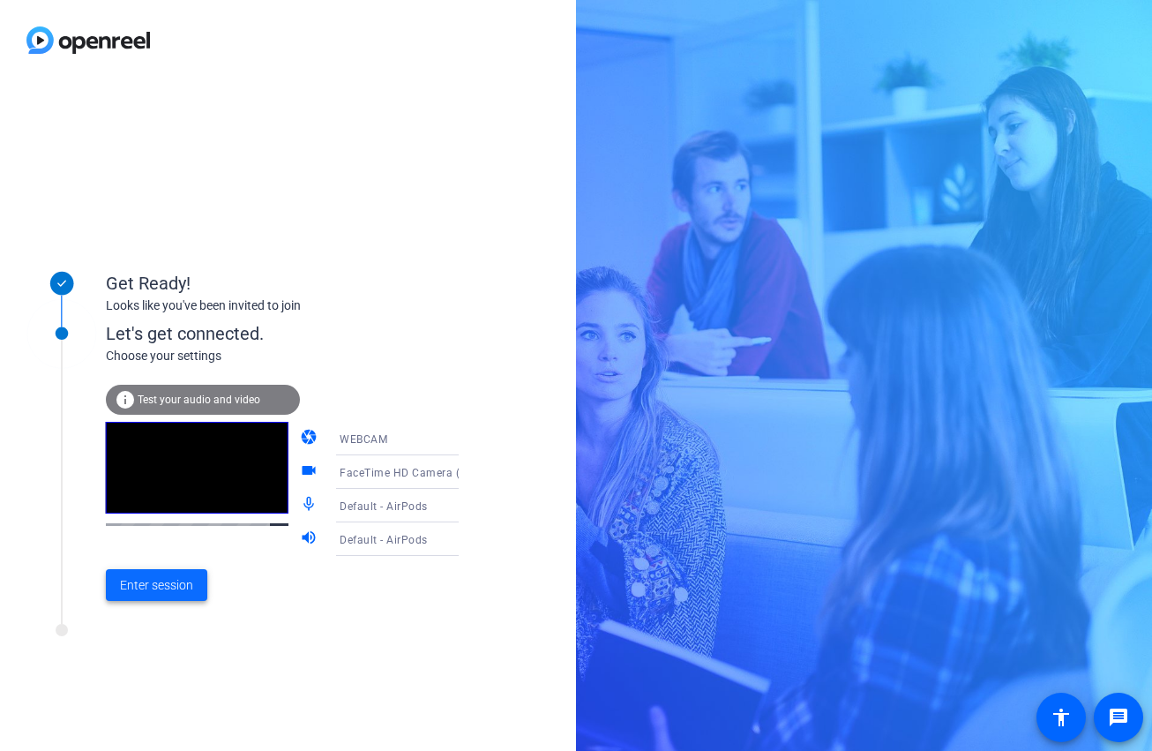
click at [183, 592] on span "Enter session" at bounding box center [156, 585] width 73 height 19
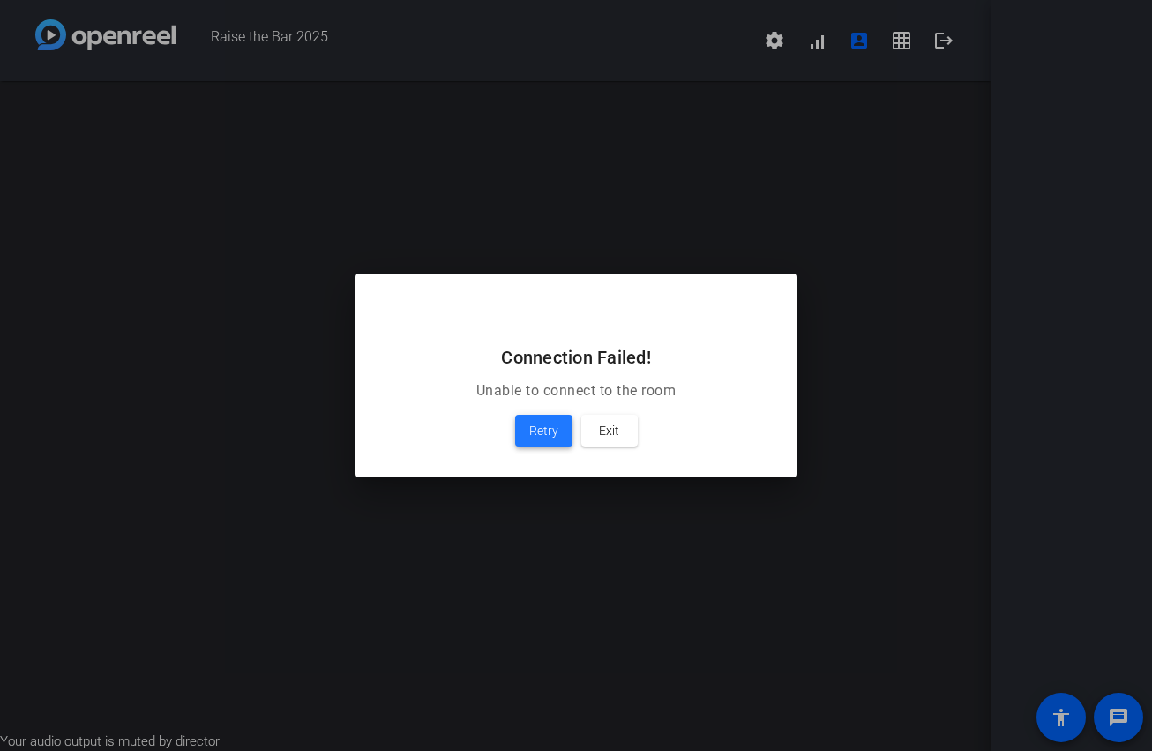
click at [551, 437] on span "Retry" at bounding box center [543, 430] width 29 height 21
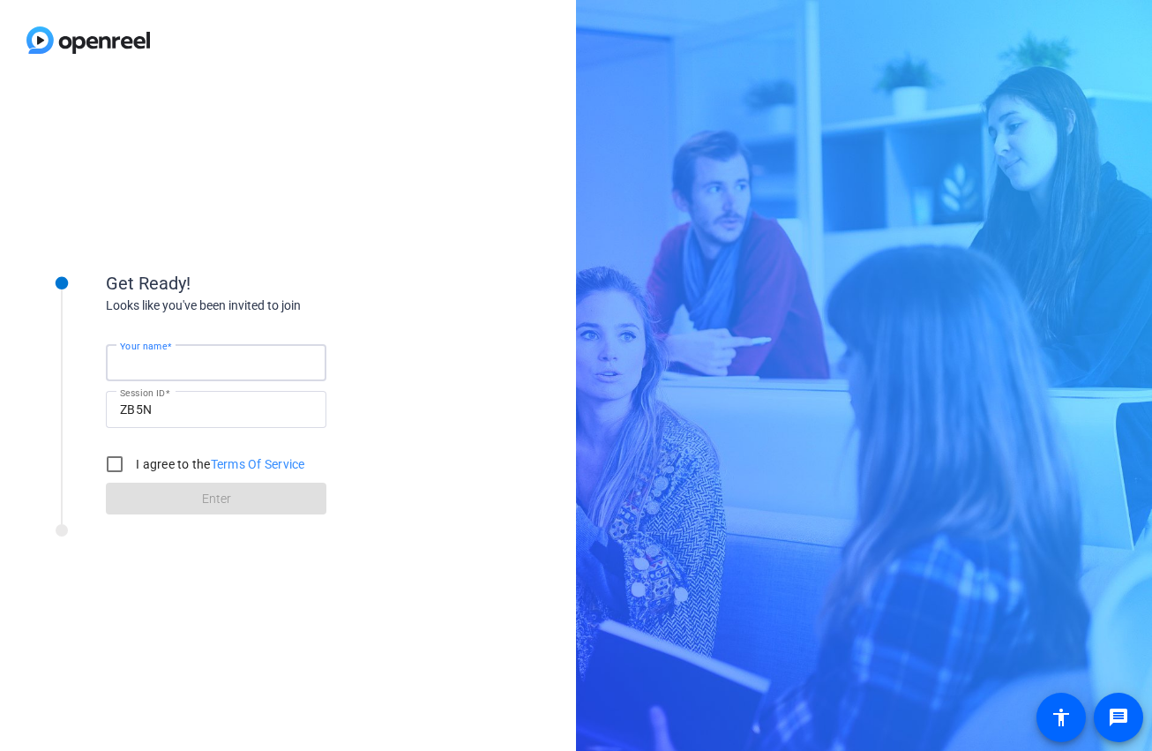
click at [281, 358] on input "Your name" at bounding box center [216, 362] width 192 height 21
type input "[PERSON_NAME]"
click at [117, 463] on input "I agree to the Terms Of Service" at bounding box center [114, 463] width 35 height 35
checkbox input "true"
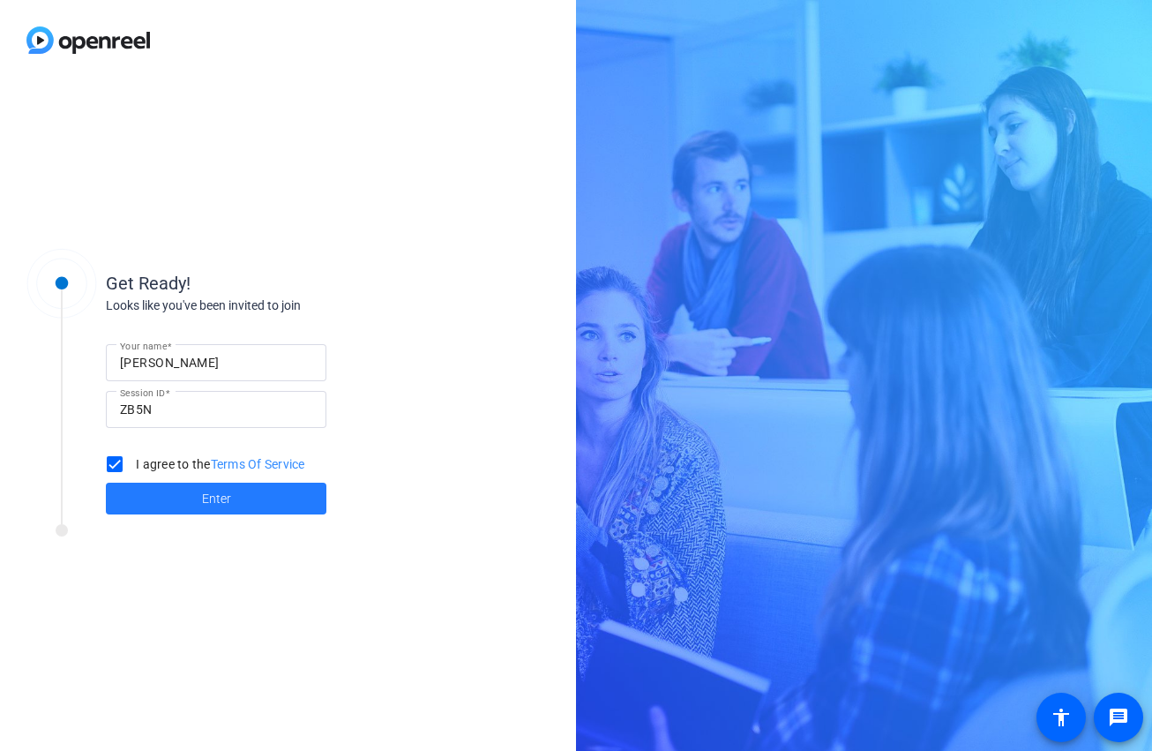
click at [190, 490] on span at bounding box center [216, 498] width 221 height 42
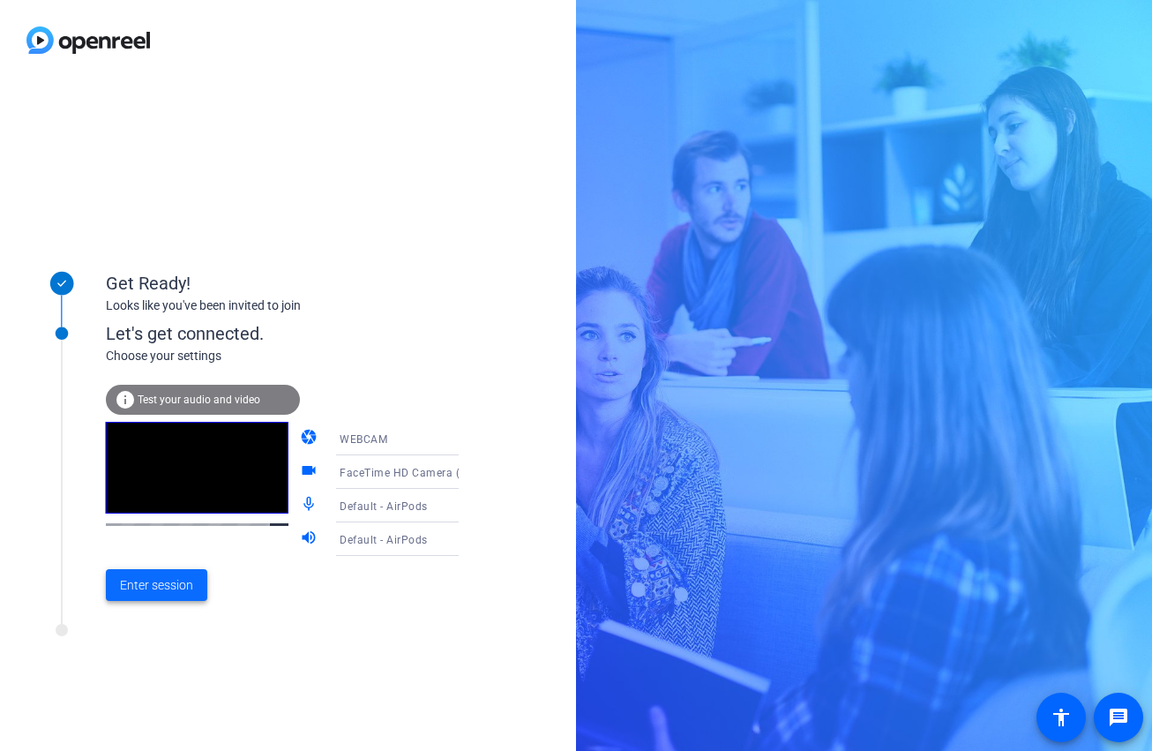
click at [148, 578] on span "Enter session" at bounding box center [156, 585] width 73 height 19
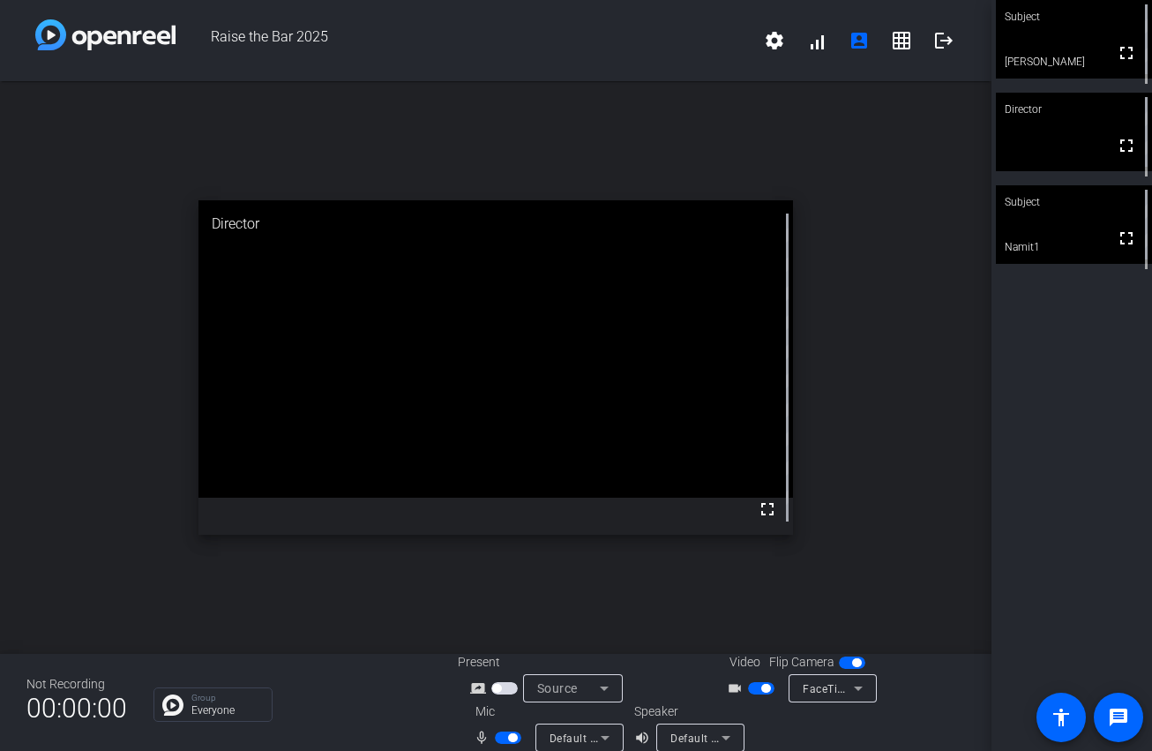
scroll to position [20, 0]
